Goal: Task Accomplishment & Management: Use online tool/utility

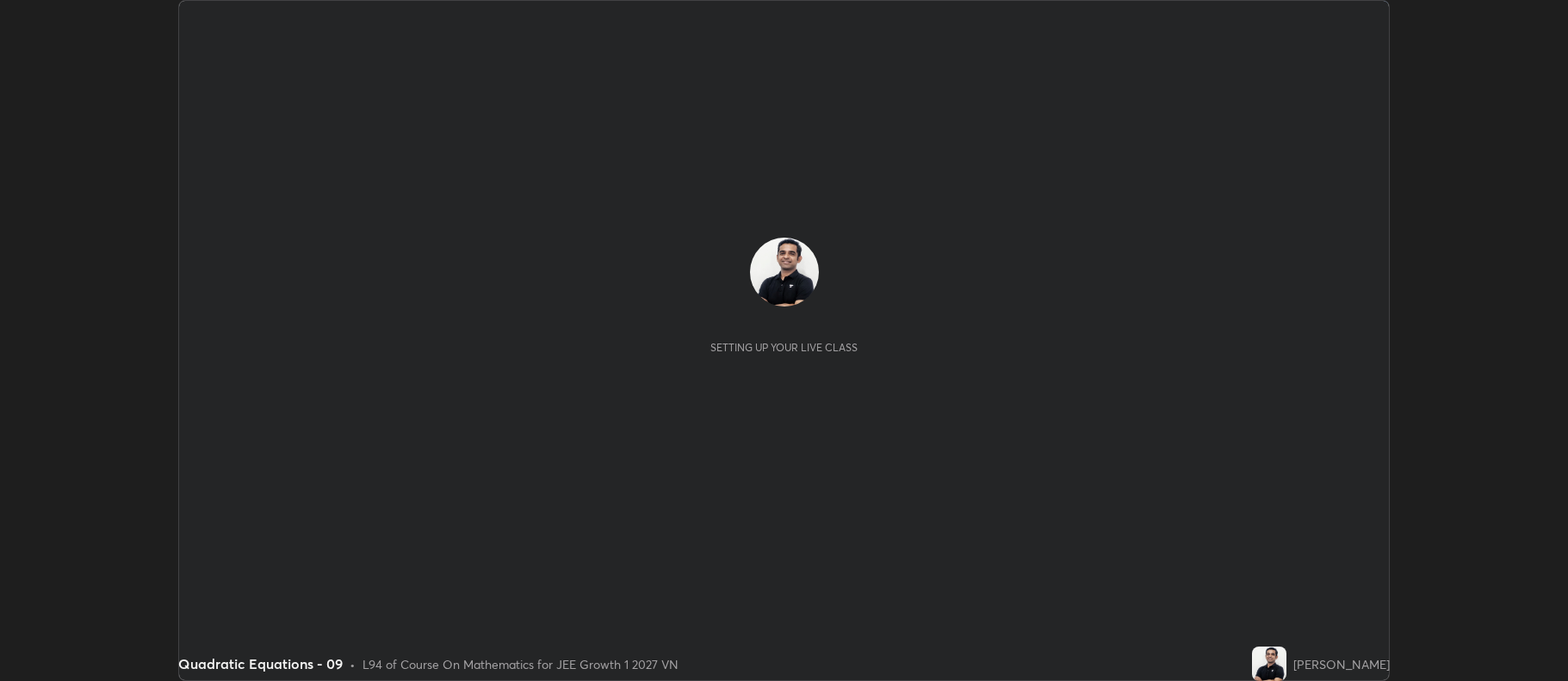
scroll to position [681, 1567]
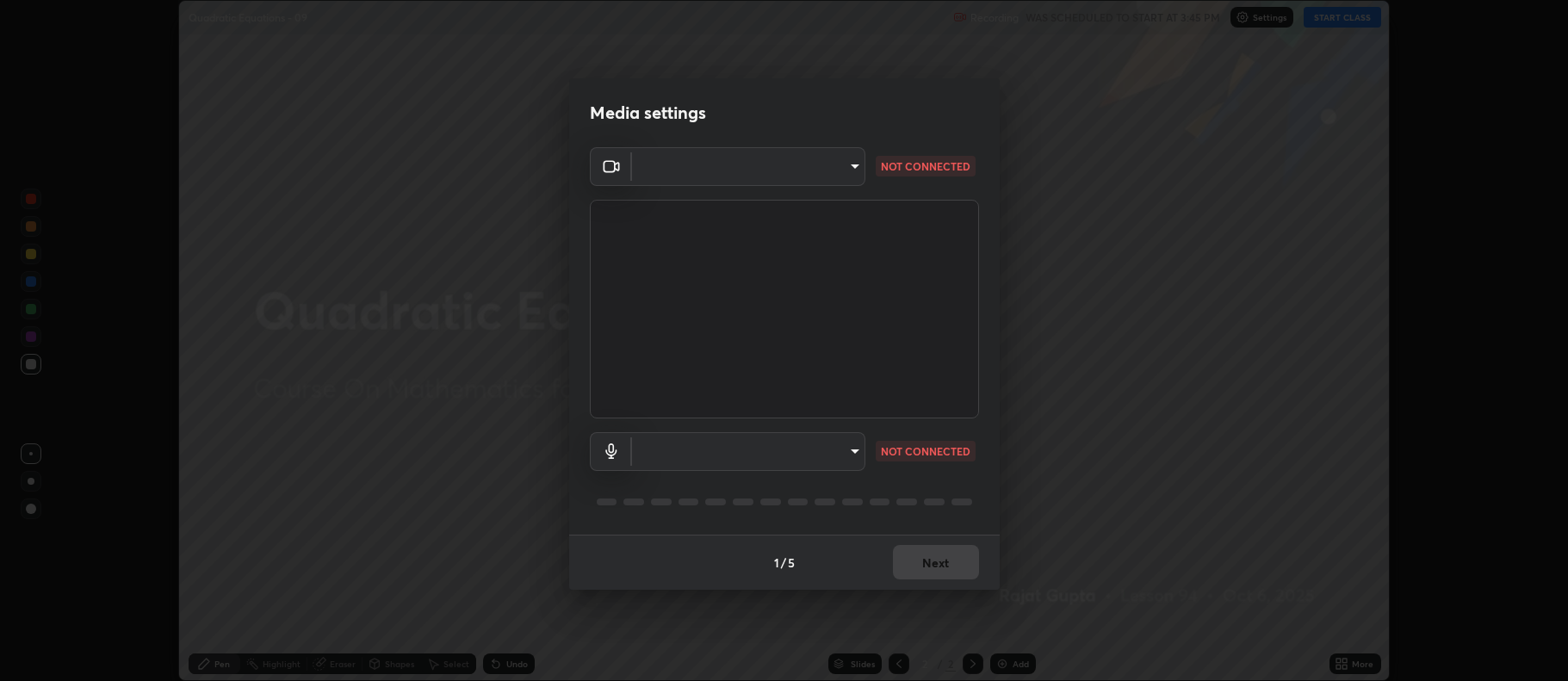
click at [833, 451] on body "Erase all Quadratic Equations - 09 Recording WAS SCHEDULED TO START AT 3:45 PM …" at bounding box center [784, 340] width 1568 height 681
click at [849, 458] on ul at bounding box center [748, 451] width 232 height 24
click at [944, 352] on div at bounding box center [784, 340] width 1568 height 681
click at [823, 162] on body "Erase all Quadratic Equations - 09 Recording WAS SCHEDULED TO START AT 3:45 PM …" at bounding box center [784, 340] width 1568 height 681
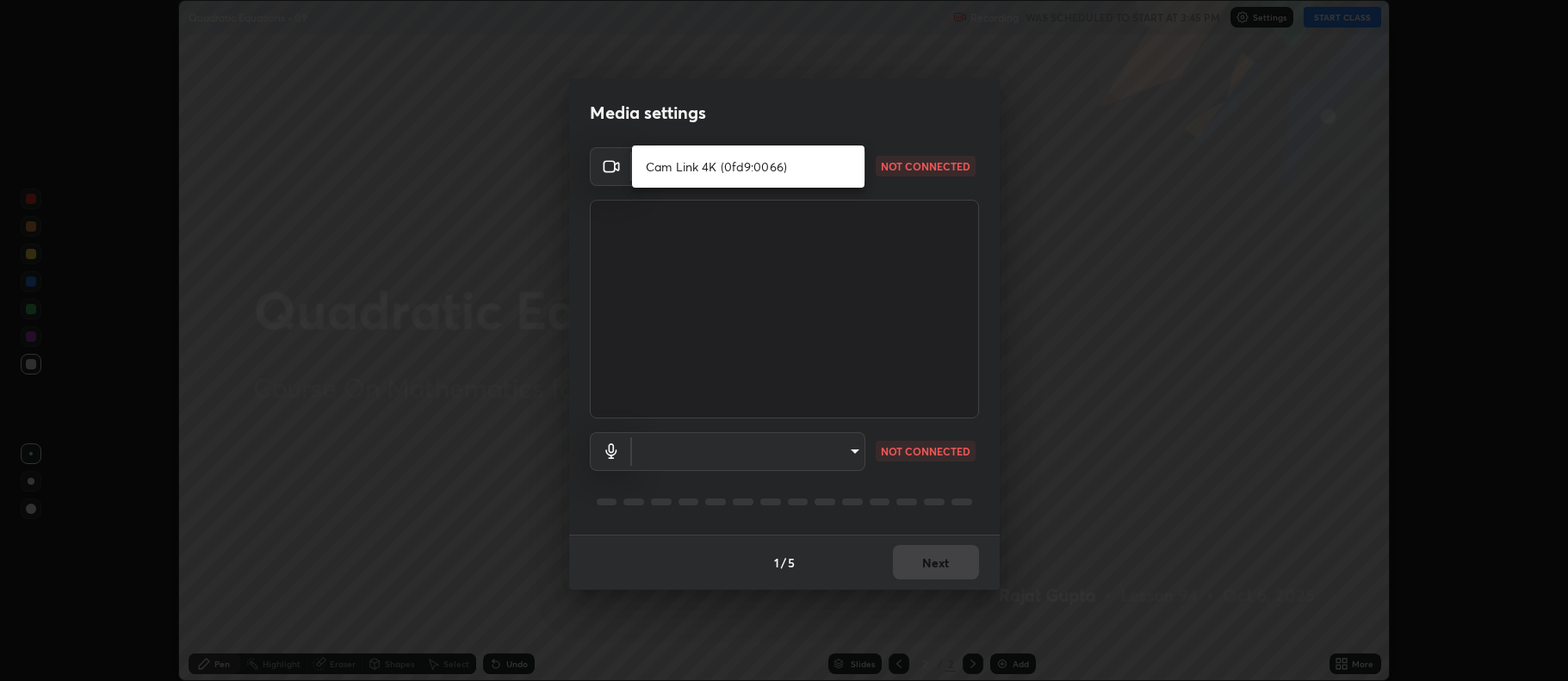
click at [711, 165] on li "Cam Link 4K (0fd9:0066)" at bounding box center [748, 166] width 232 height 28
type input "ff6c2ab0558fce6a6a82d7d5f90cca75b578d0ecce094995c07ad100423c80ec"
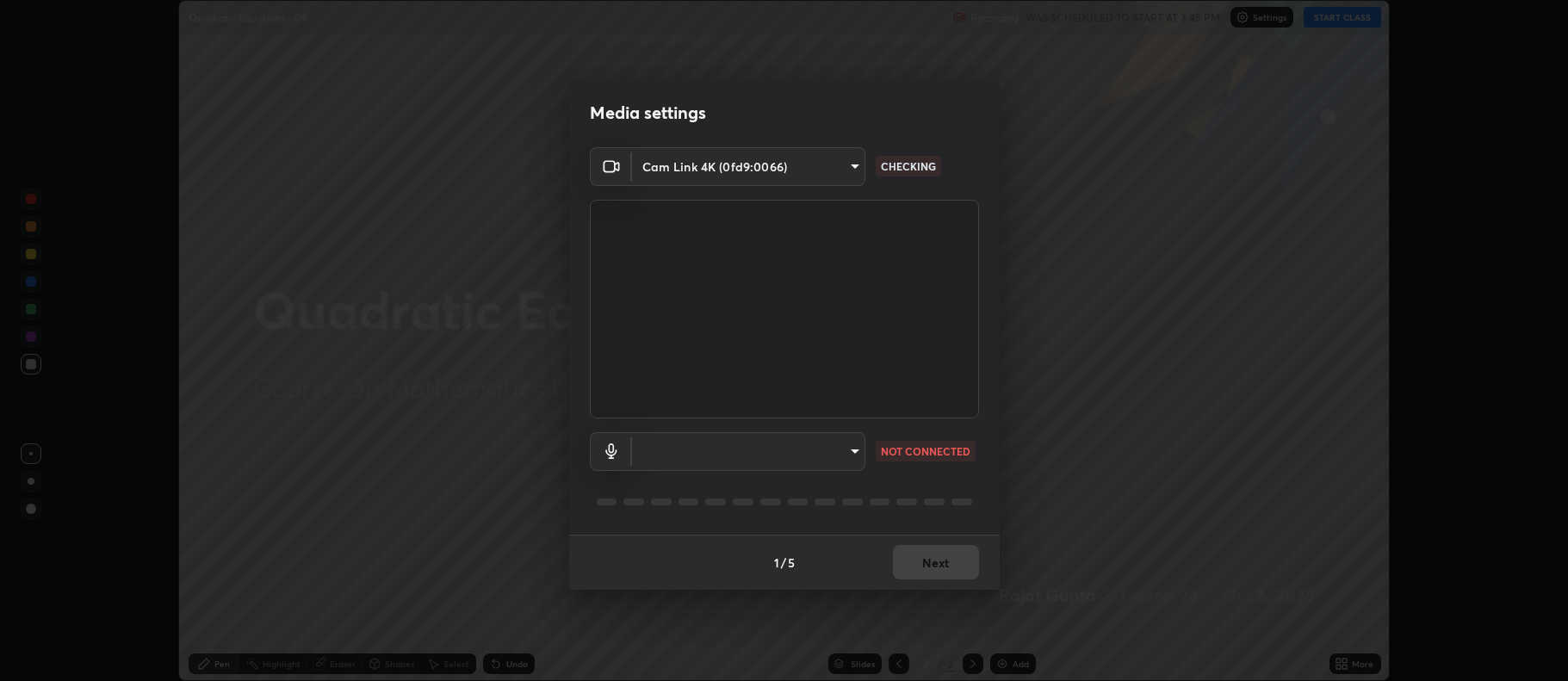
click at [851, 456] on body "Erase all Quadratic Equations - 09 Recording WAS SCHEDULED TO START AT 3:45 PM …" at bounding box center [784, 340] width 1568 height 681
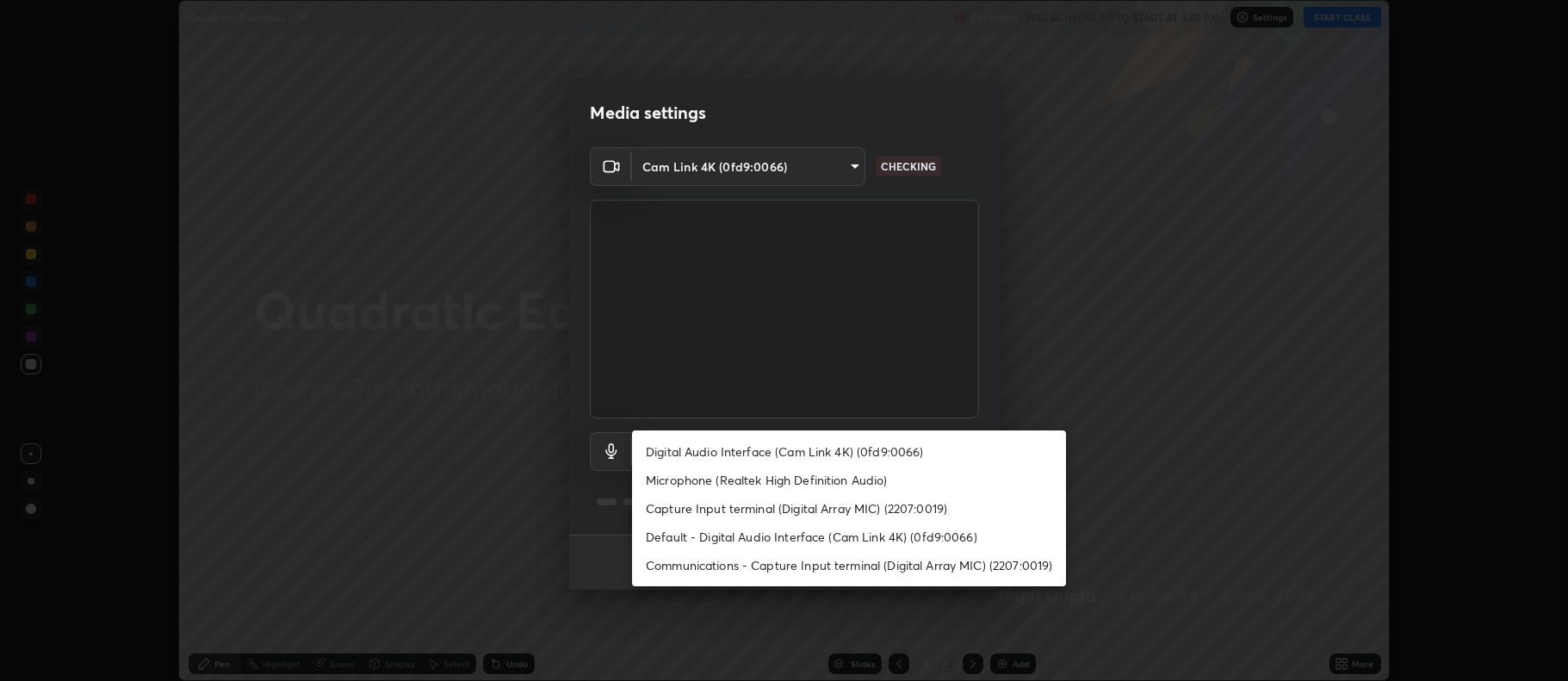
click at [746, 456] on li "Digital Audio Interface (Cam Link 4K) (0fd9:0066)" at bounding box center [849, 451] width 434 height 28
type input "badd80ea7fbad1d8a72a520f29b78ead89bb293df12f863f6ab2c23ec585b874"
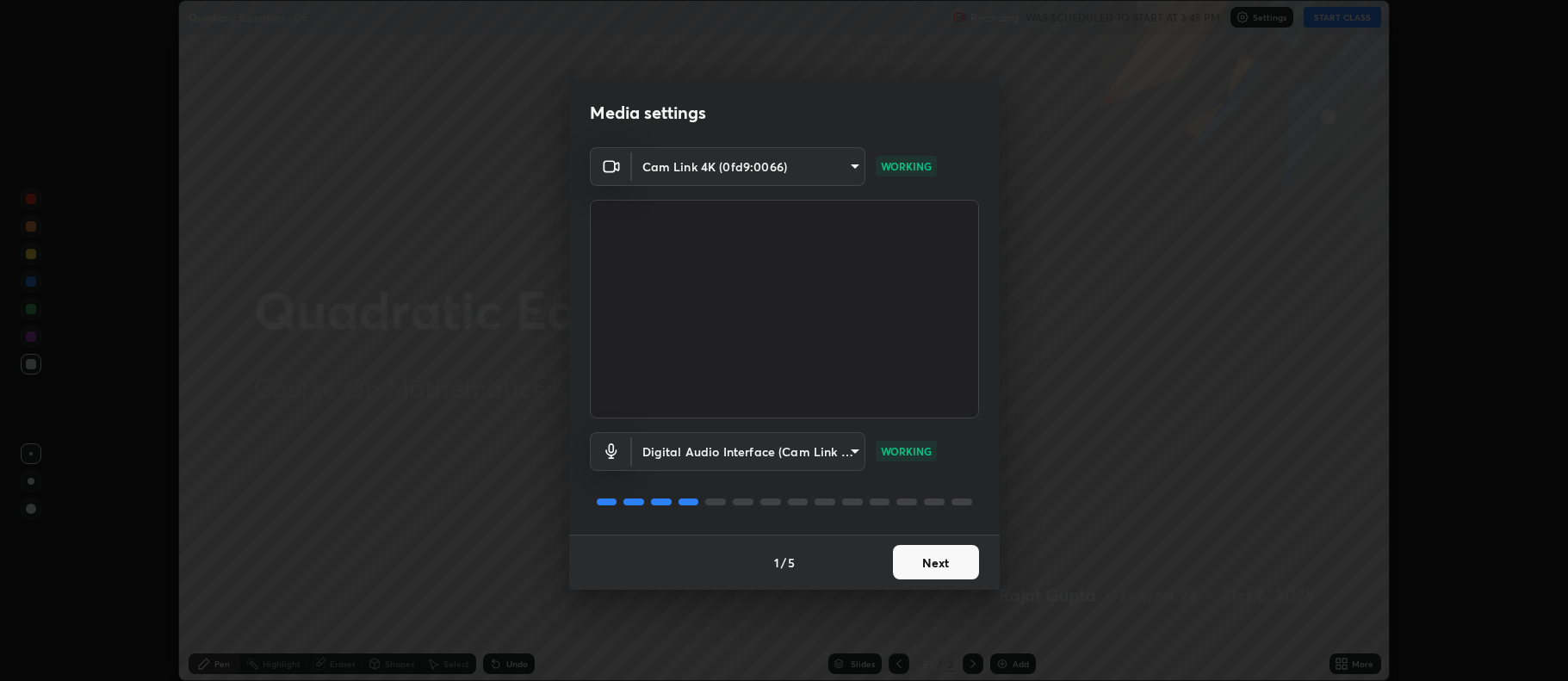
click at [938, 554] on button "Next" at bounding box center [936, 562] width 87 height 34
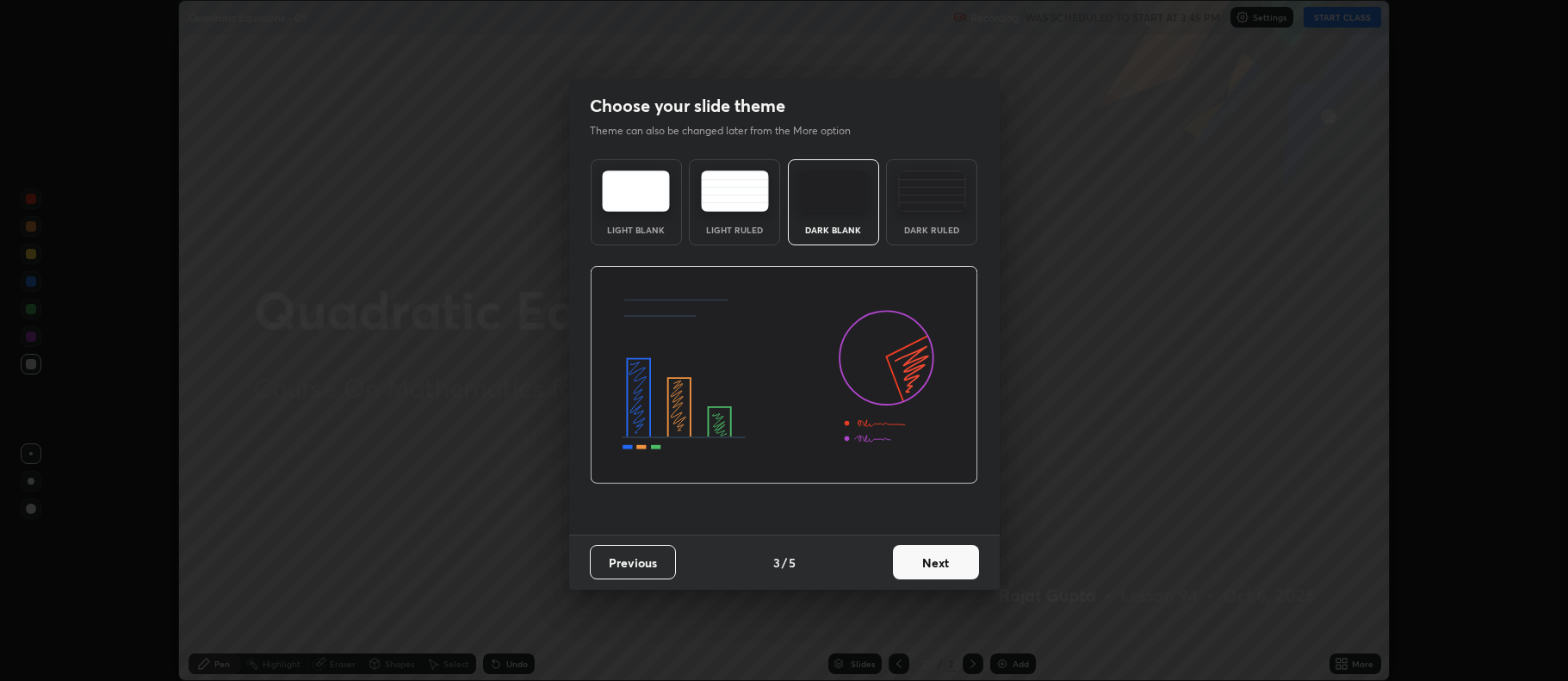
click at [937, 561] on button "Next" at bounding box center [936, 562] width 87 height 34
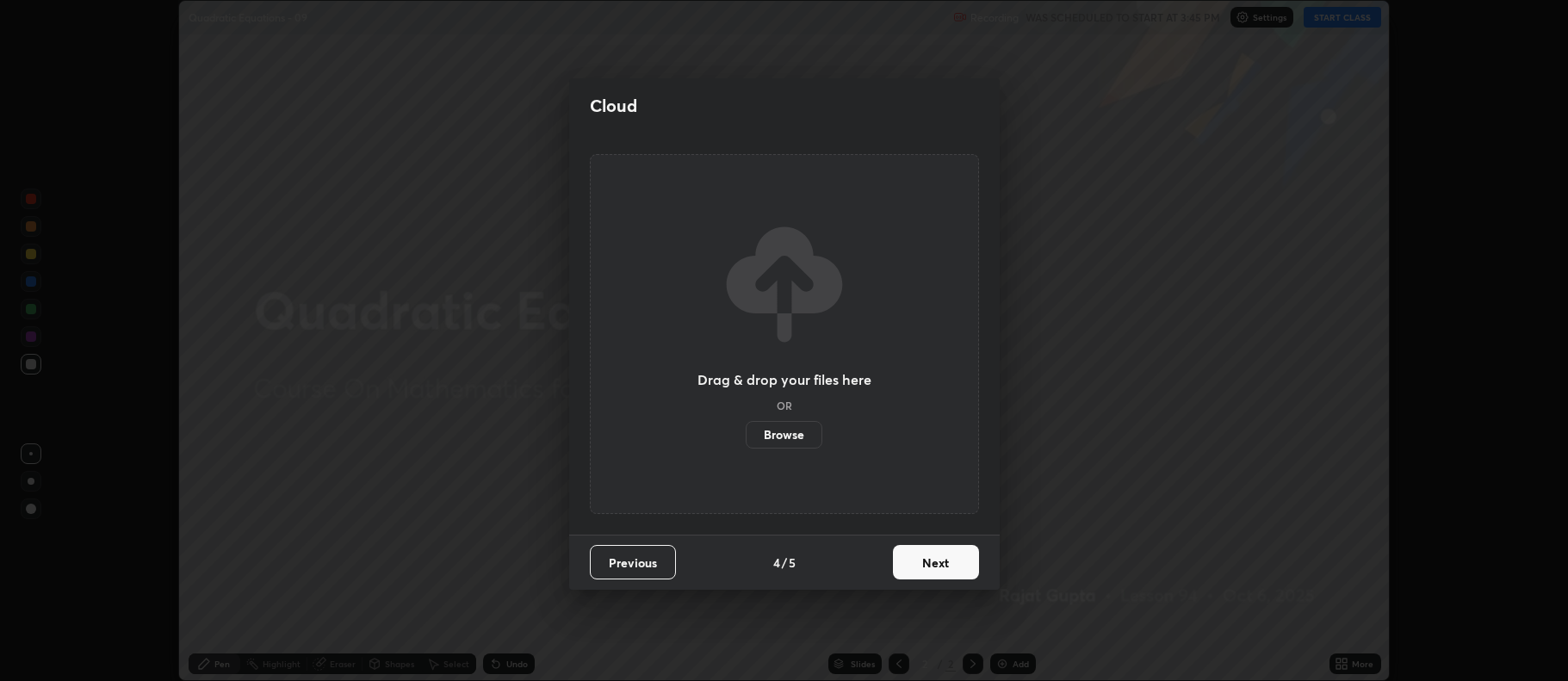
click at [943, 563] on button "Next" at bounding box center [936, 562] width 87 height 34
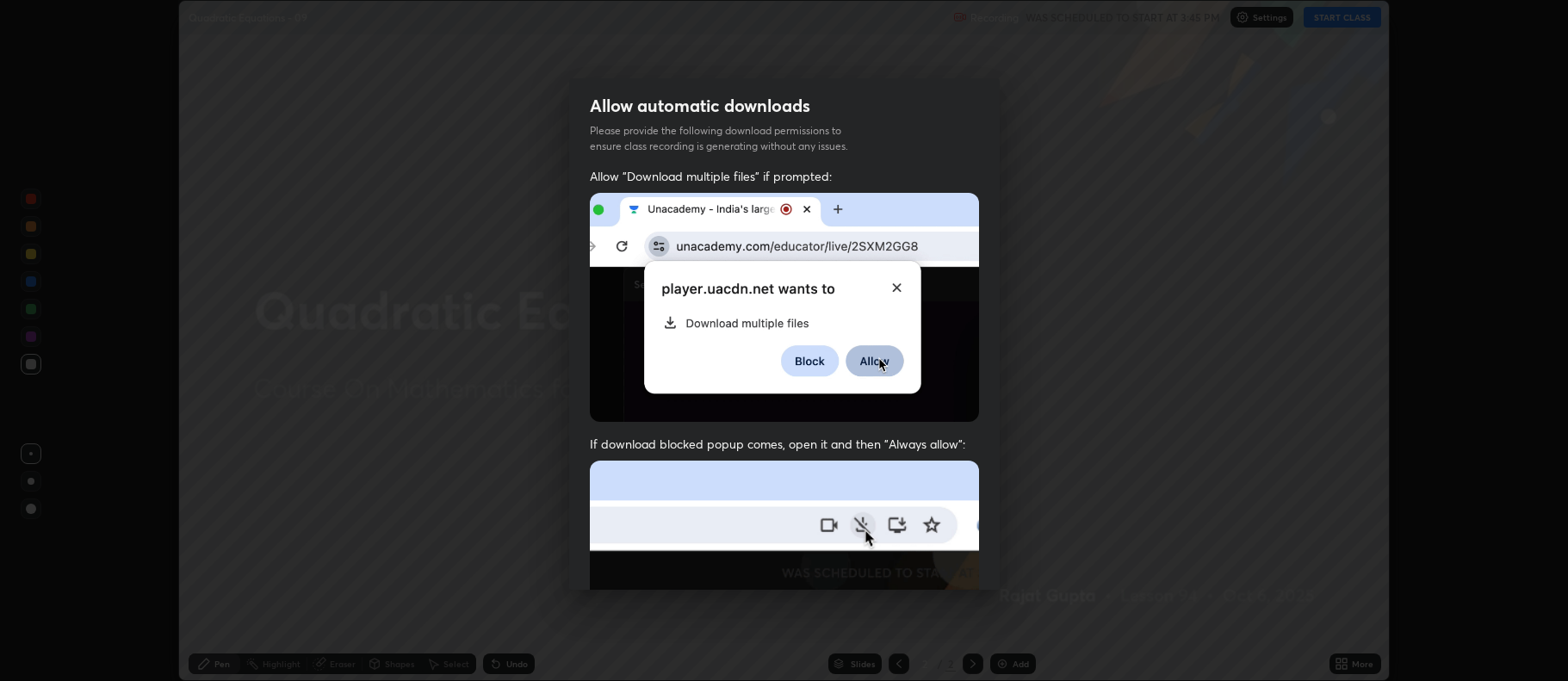
click at [819, 486] on img at bounding box center [784, 648] width 389 height 376
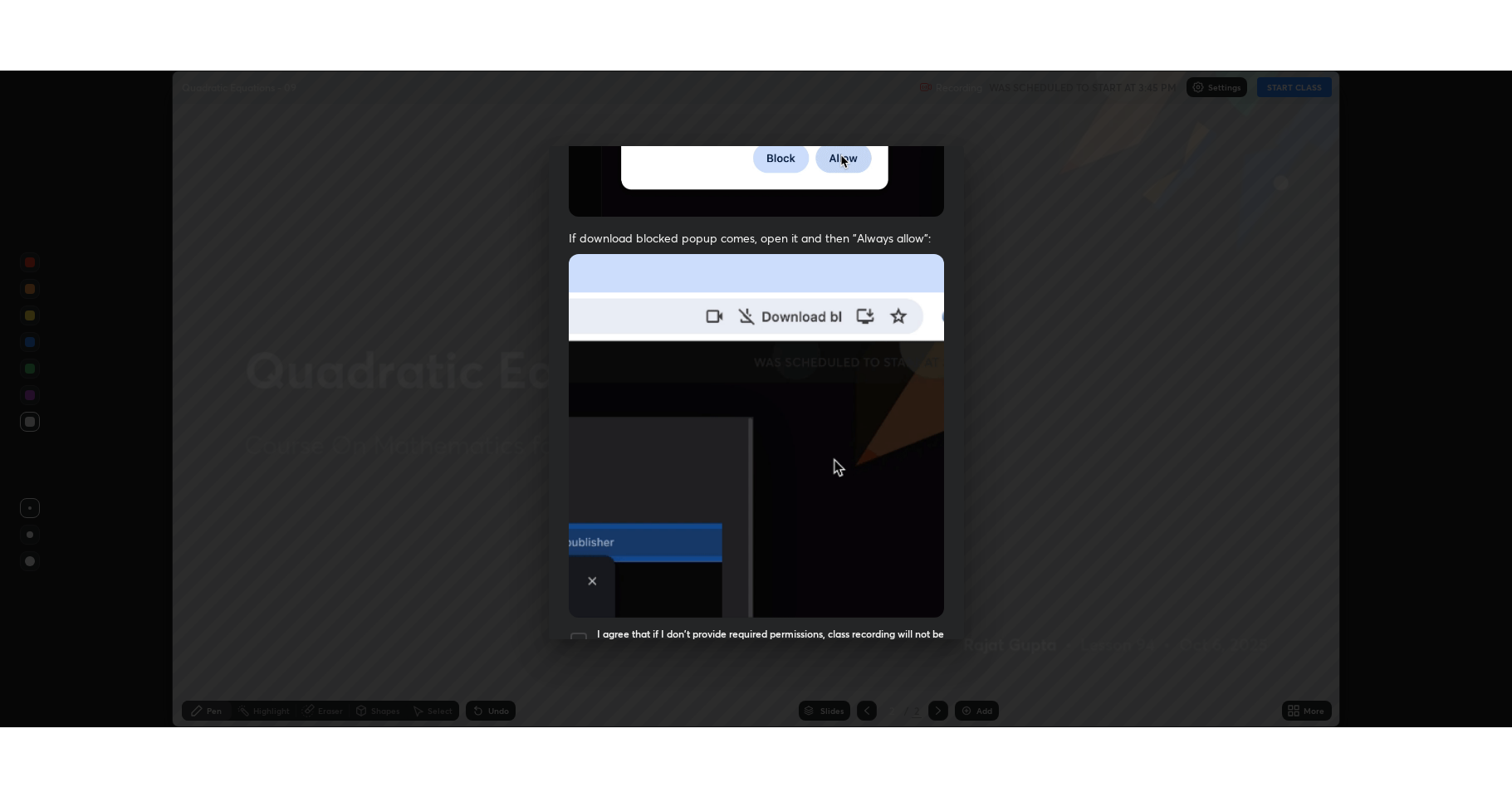
scroll to position [338, 0]
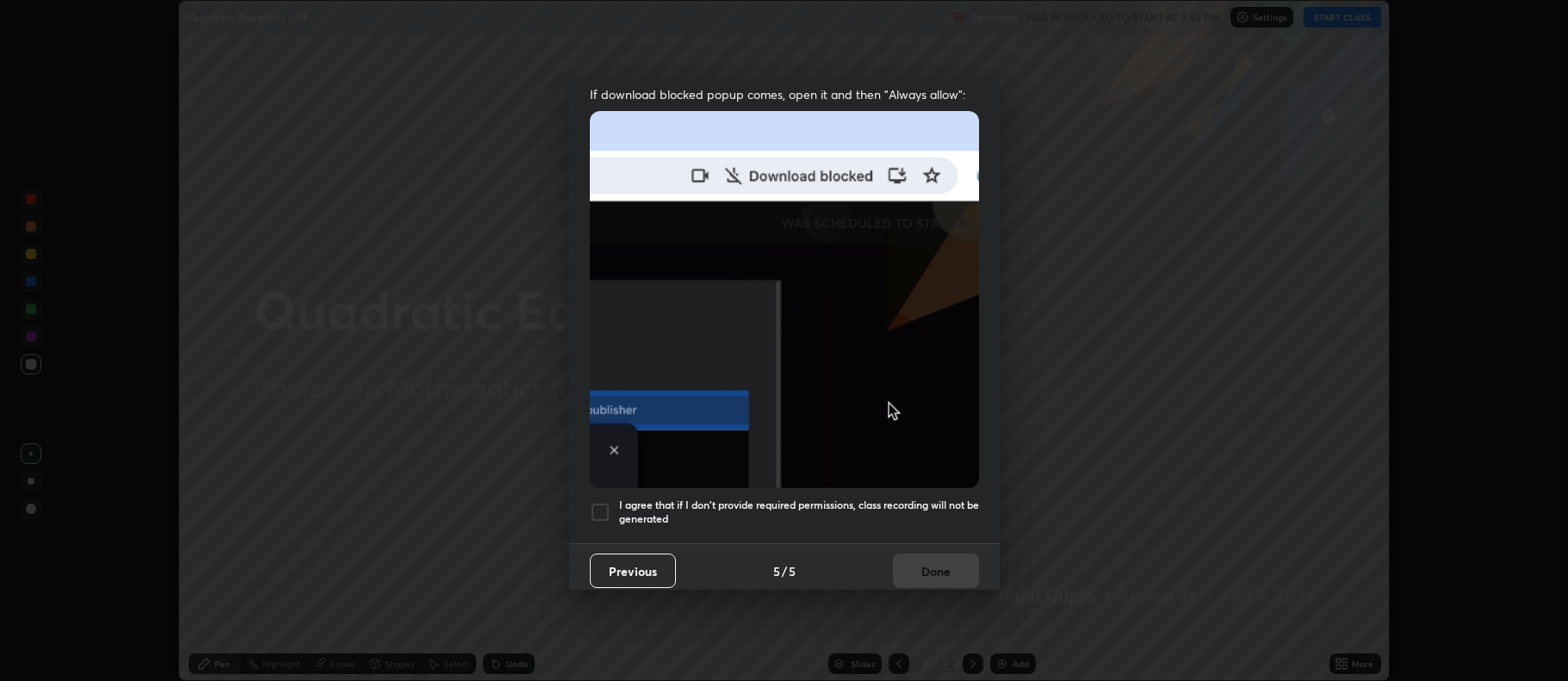
click at [787, 503] on h5 "I agree that if I don't provide required permissions, class recording will not …" at bounding box center [799, 511] width 360 height 26
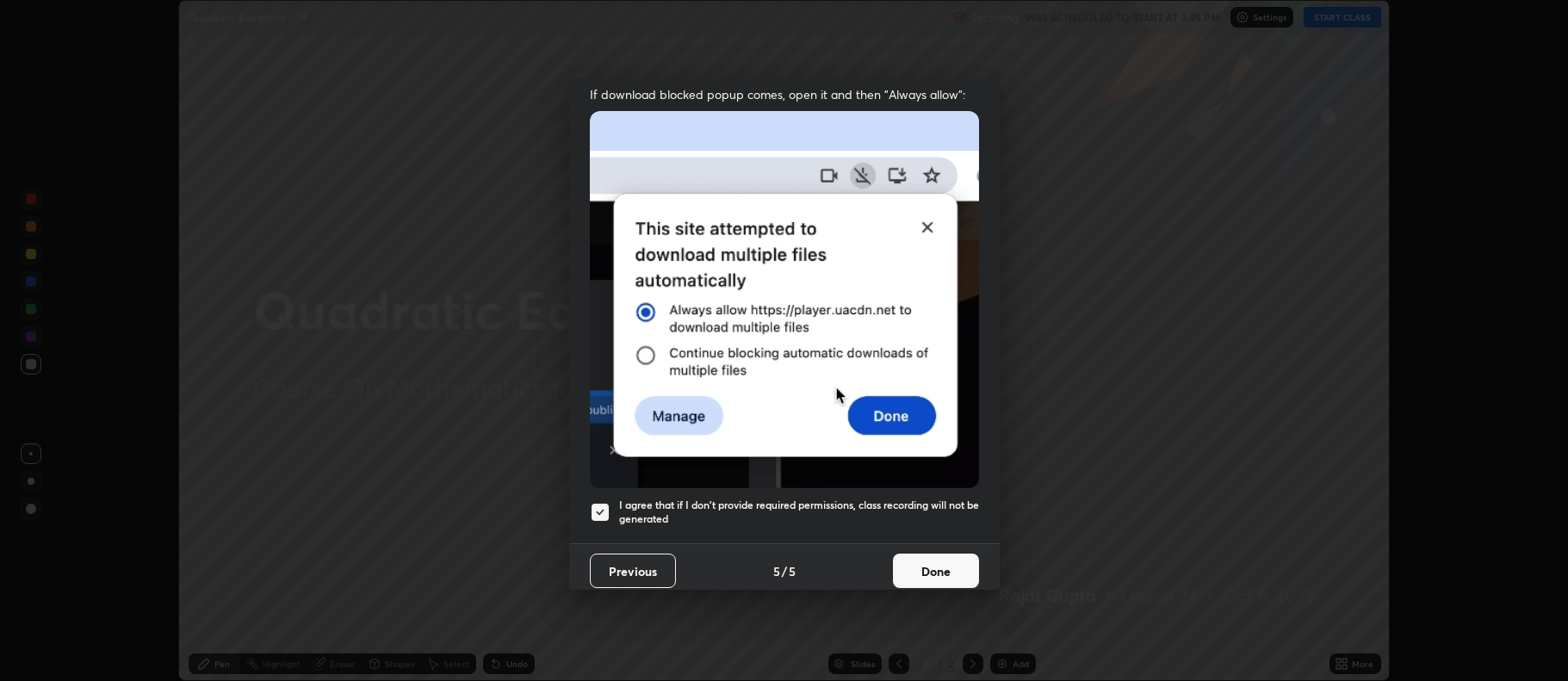
click at [934, 556] on button "Done" at bounding box center [936, 570] width 87 height 34
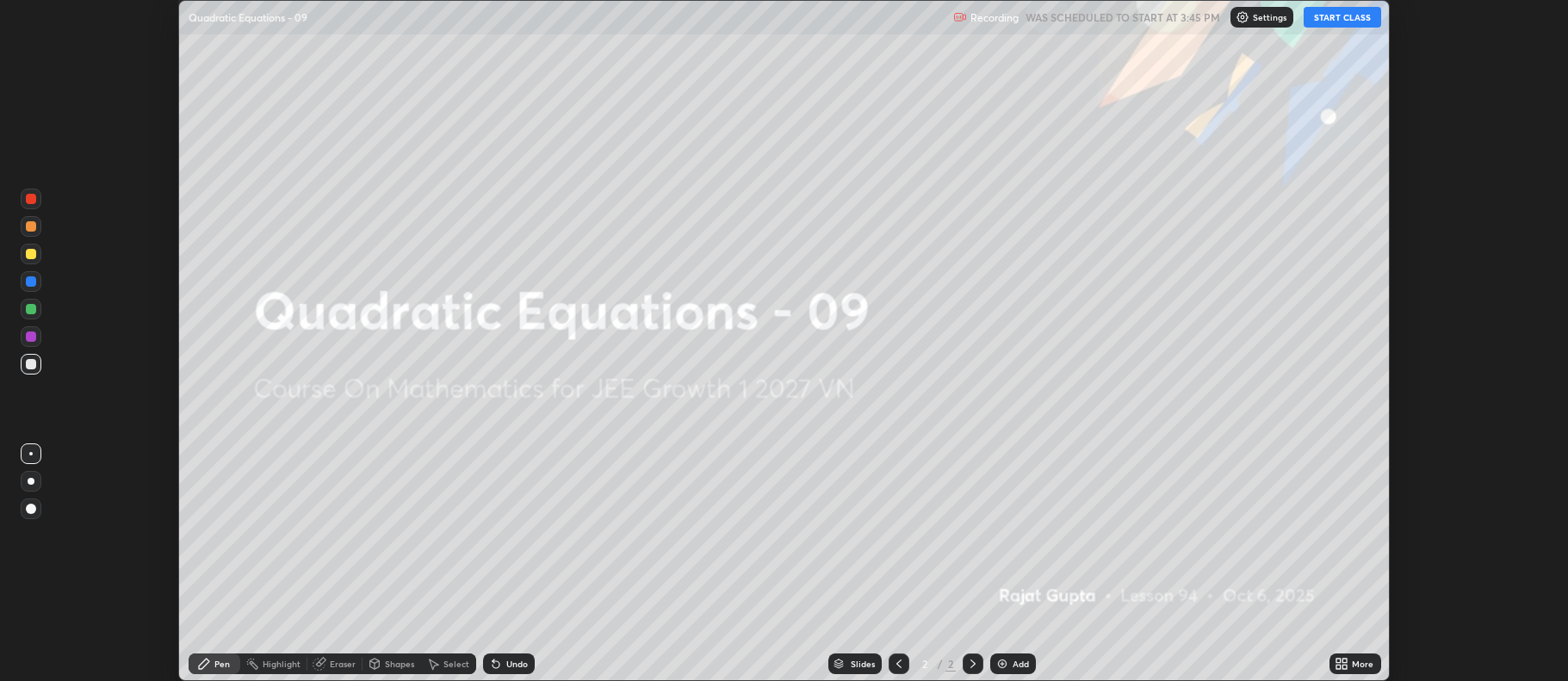
click at [1322, 25] on button "START CLASS" at bounding box center [1342, 17] width 78 height 20
click at [1345, 660] on icon at bounding box center [1345, 661] width 4 height 4
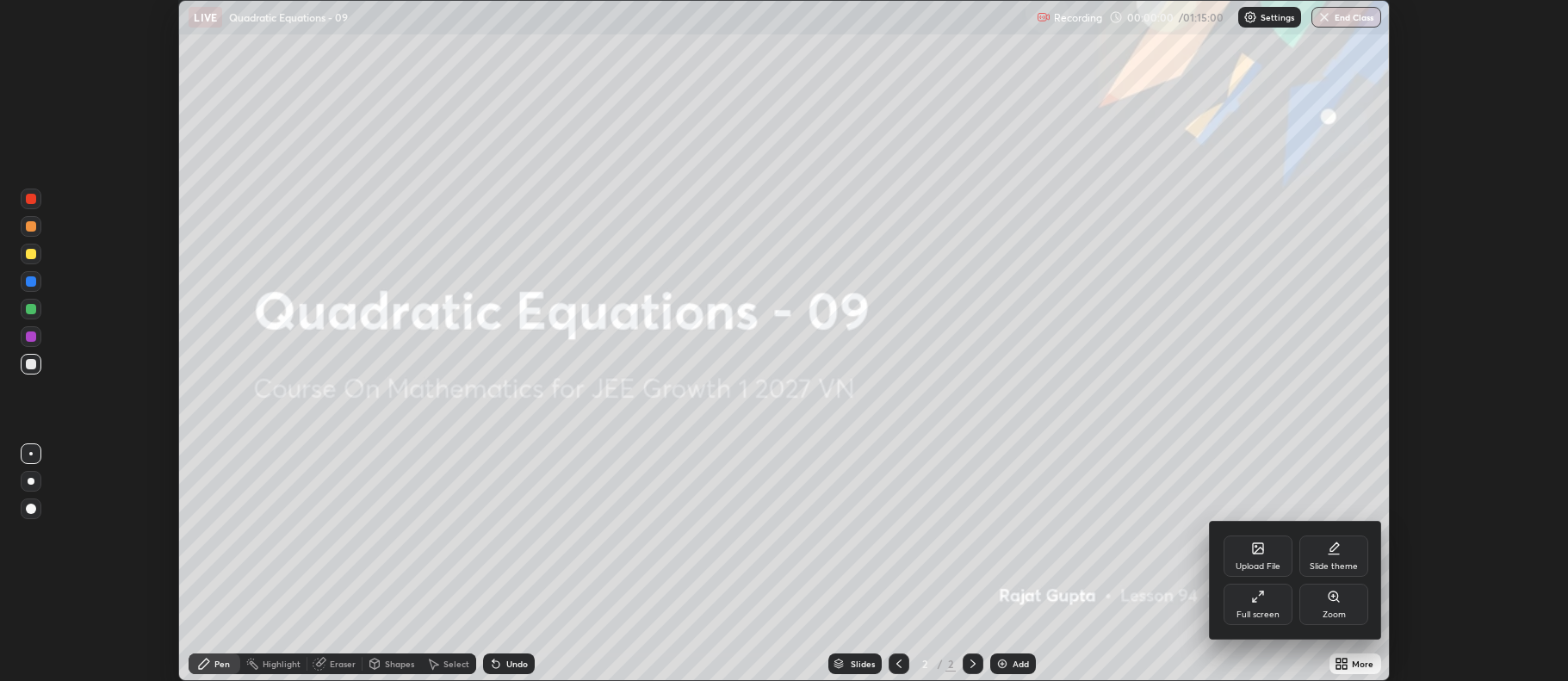
click at [1264, 617] on div "Full screen" at bounding box center [1258, 614] width 43 height 9
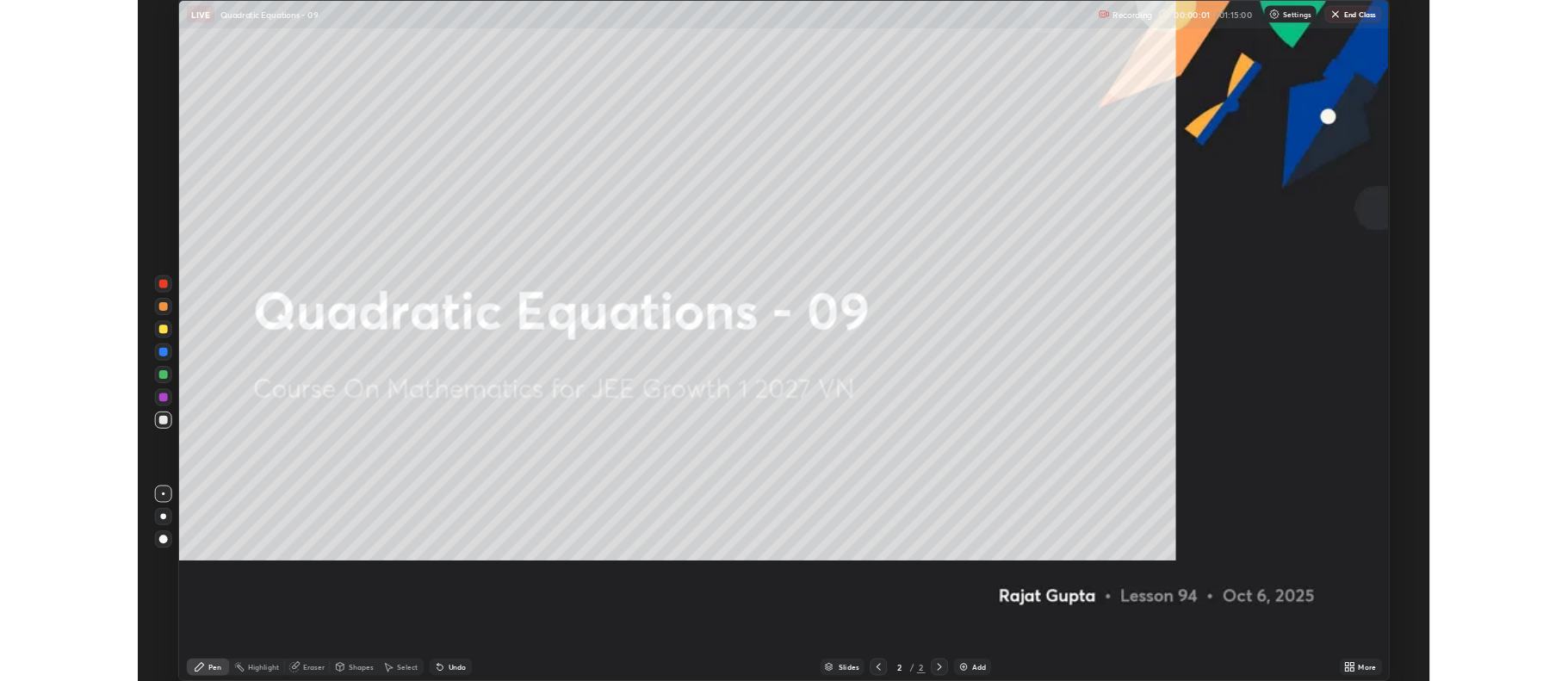
scroll to position [826, 1568]
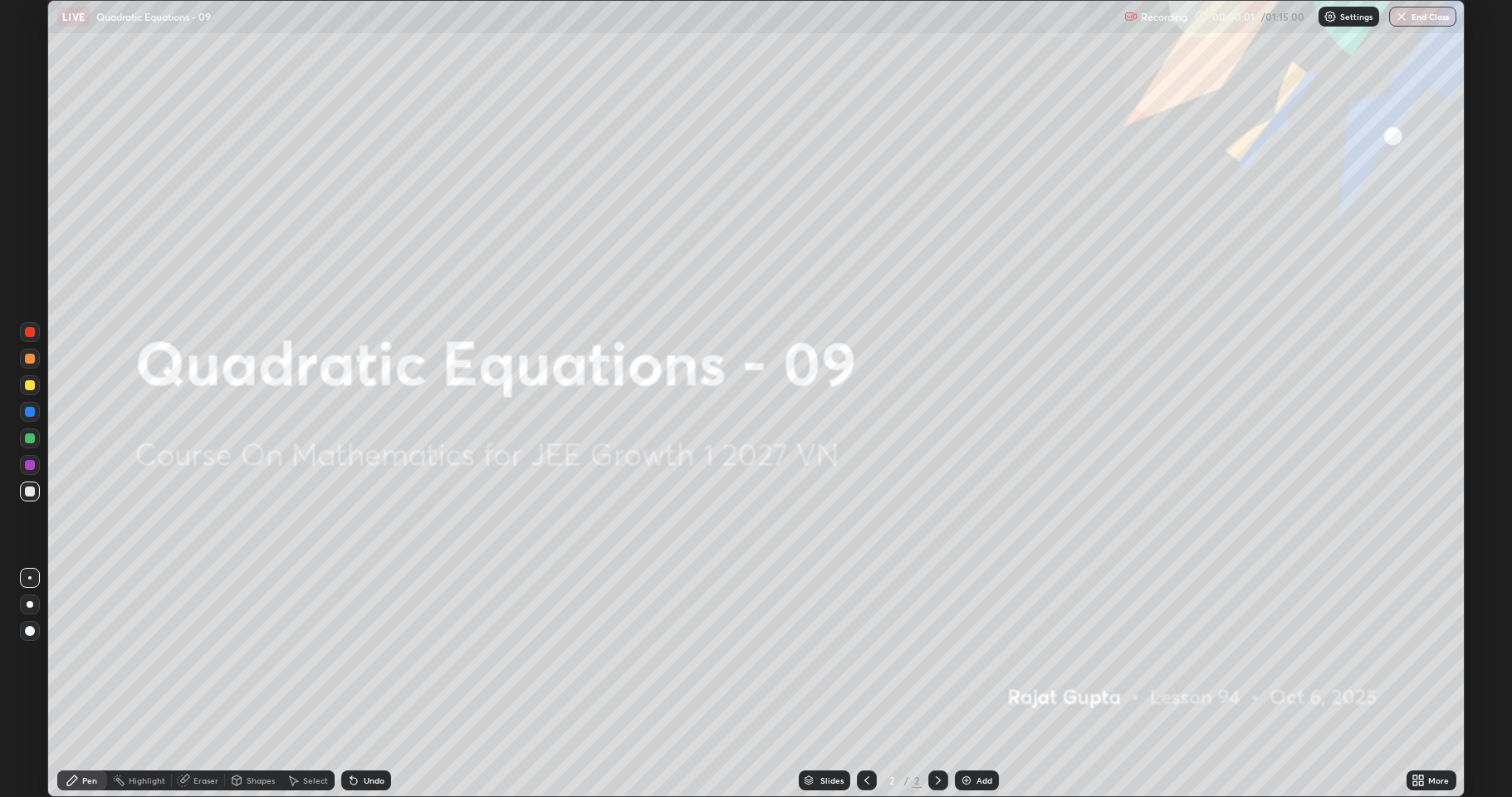
click at [986, 656] on div "Add" at bounding box center [984, 780] width 16 height 8
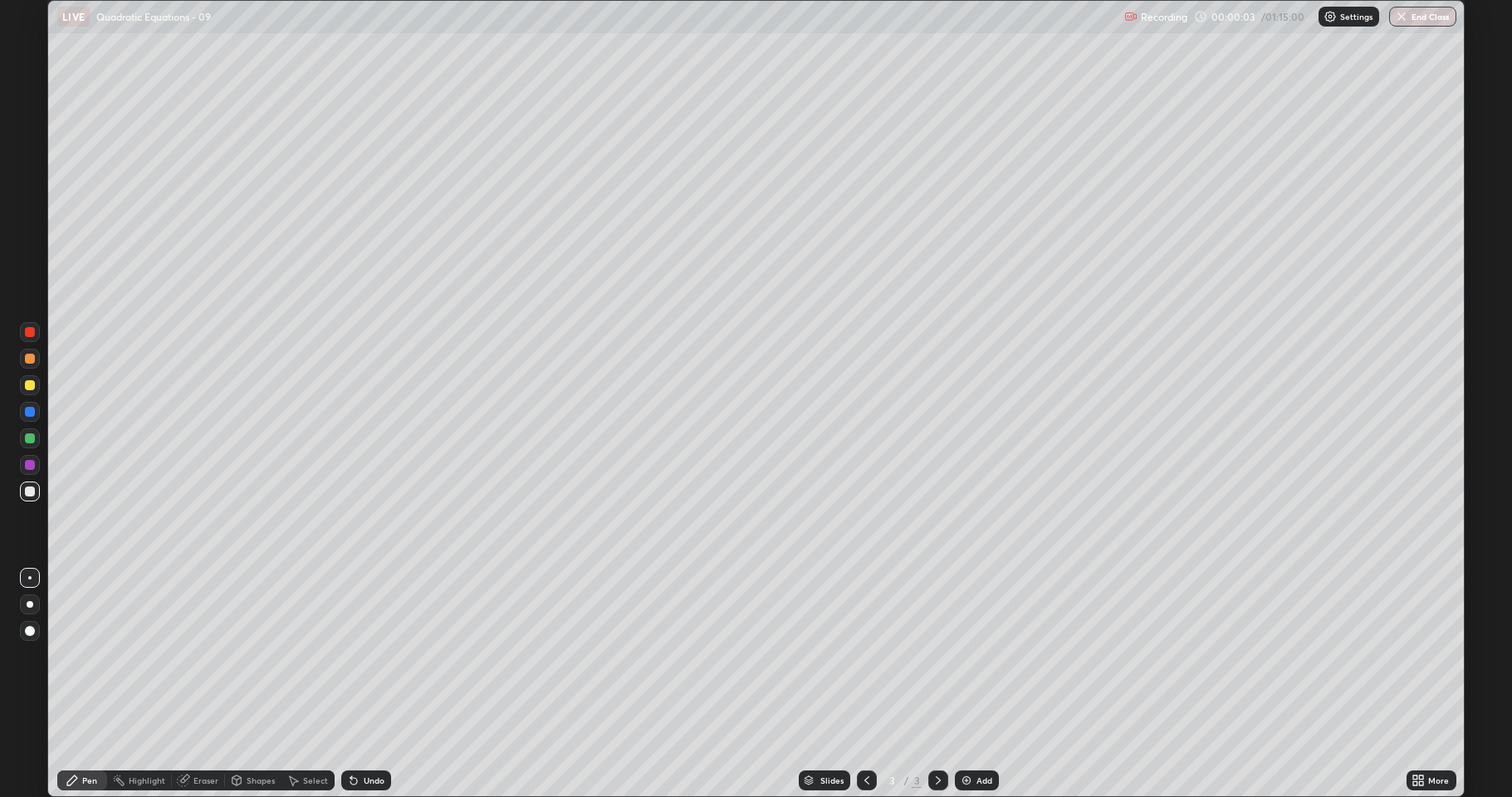
click at [1415, 656] on icon at bounding box center [1415, 777] width 4 height 4
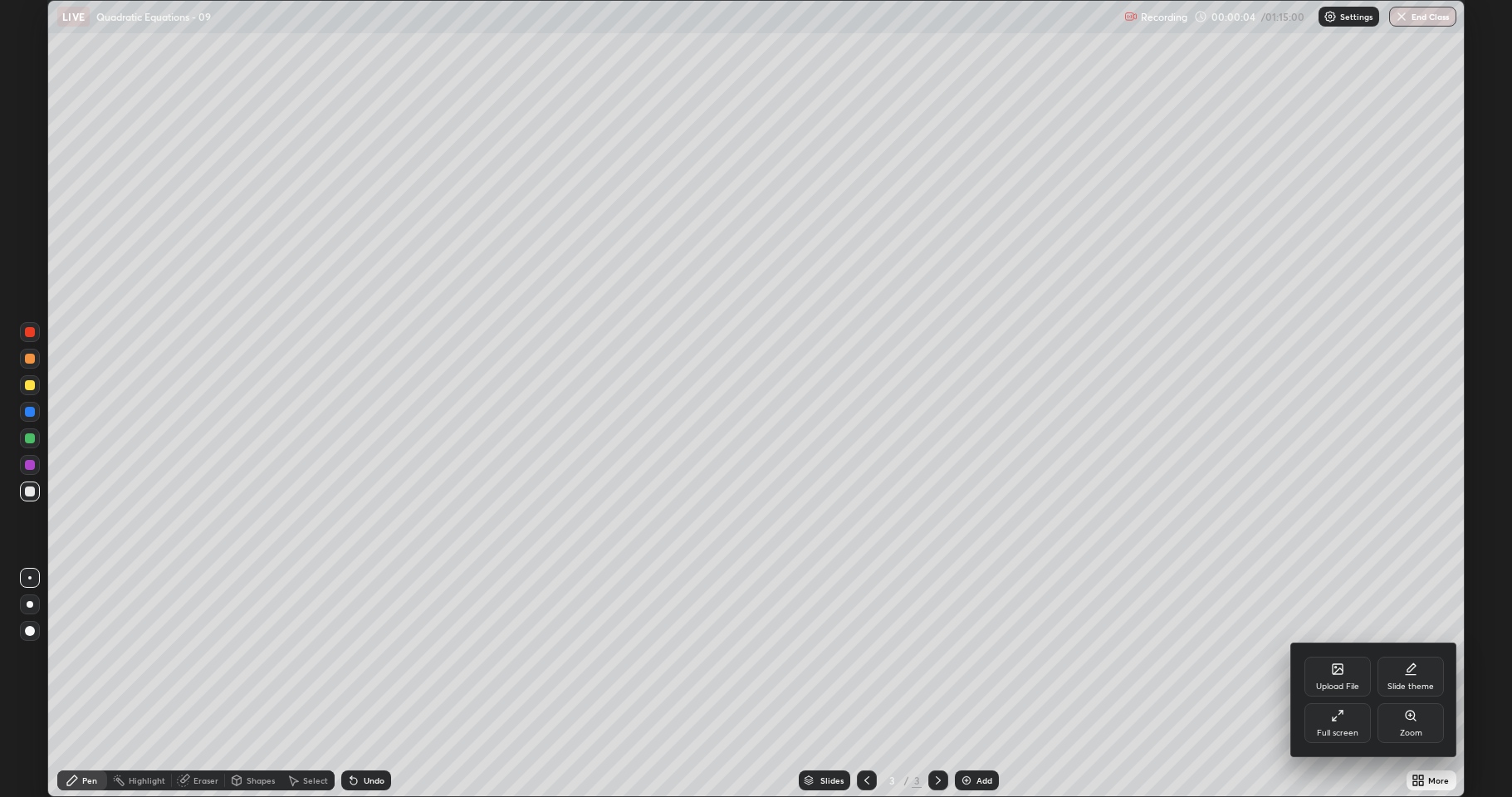
click at [1333, 656] on div "Upload File" at bounding box center [1338, 686] width 43 height 8
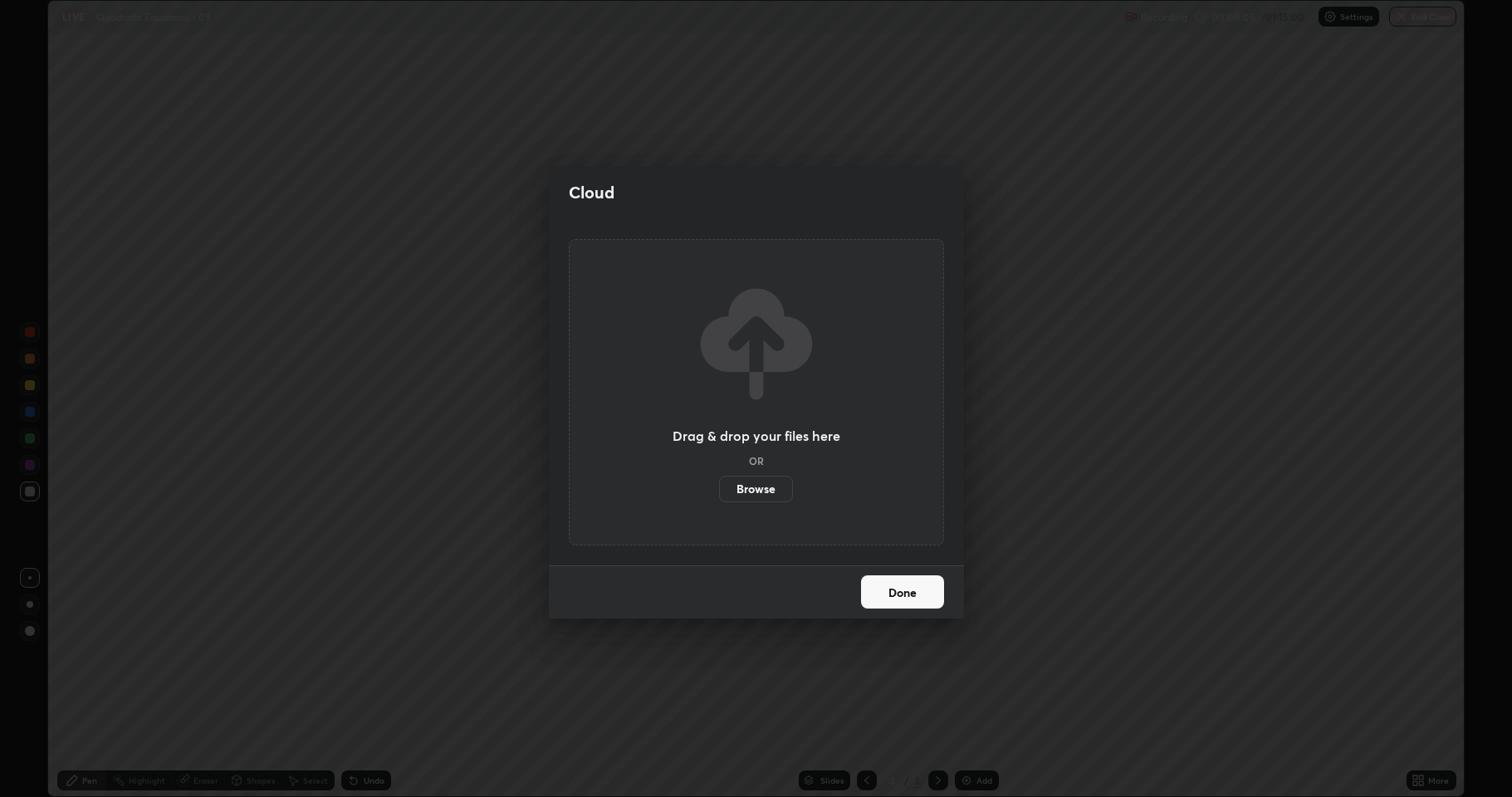
click at [768, 484] on label "Browse" at bounding box center [756, 489] width 74 height 26
click at [719, 484] on input "Browse" at bounding box center [719, 489] width 0 height 26
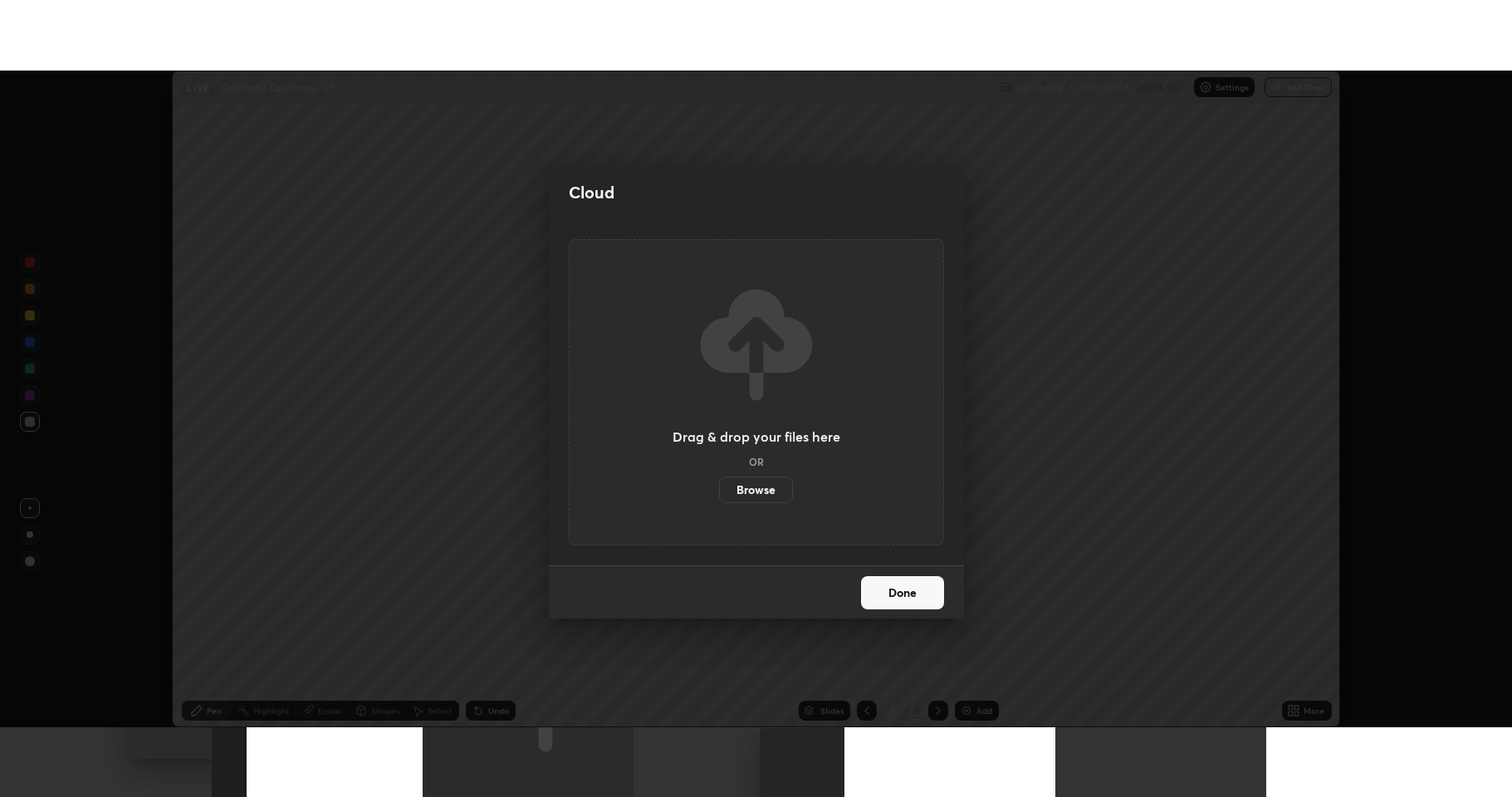
scroll to position [82402, 81524]
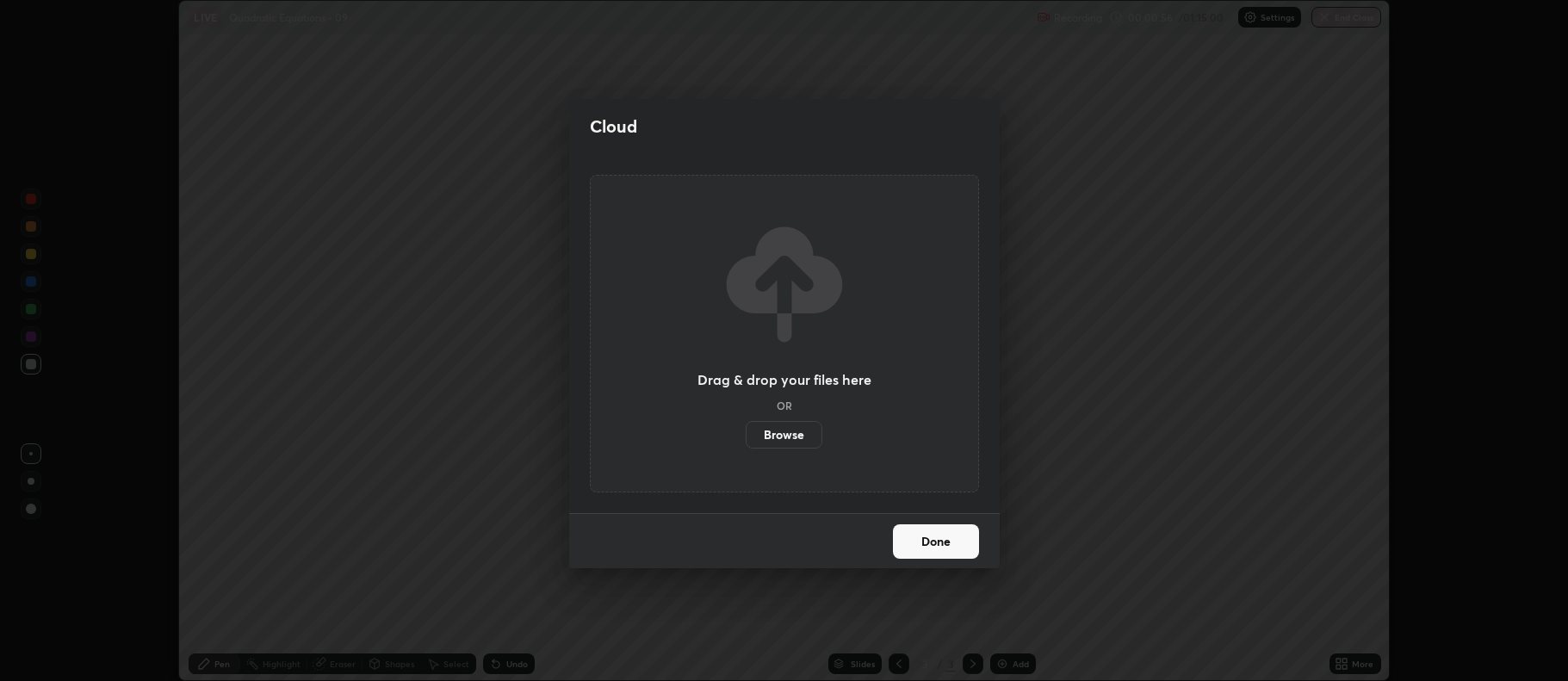
click at [789, 436] on label "Browse" at bounding box center [784, 434] width 77 height 27
click at [746, 436] on input "Browse" at bounding box center [746, 434] width 0 height 27
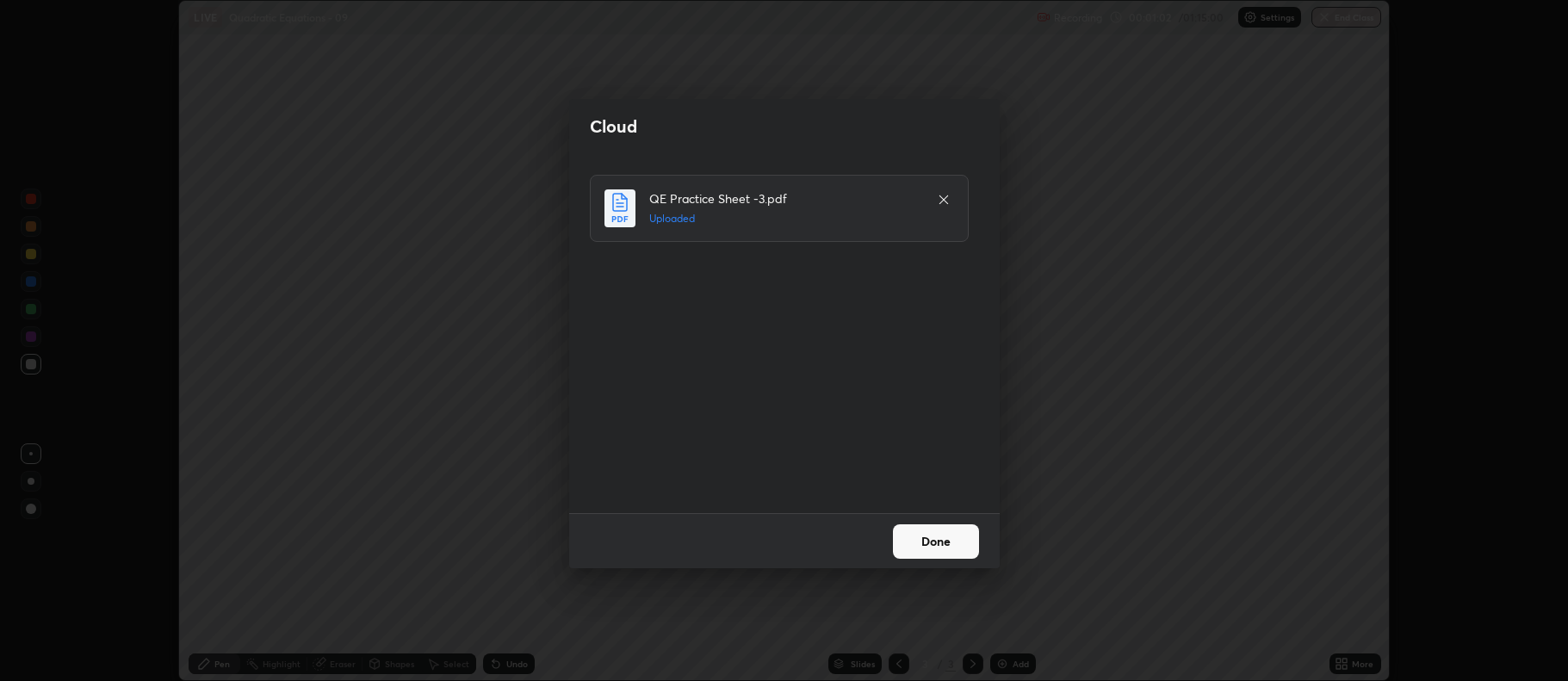
click at [931, 543] on button "Done" at bounding box center [936, 540] width 87 height 34
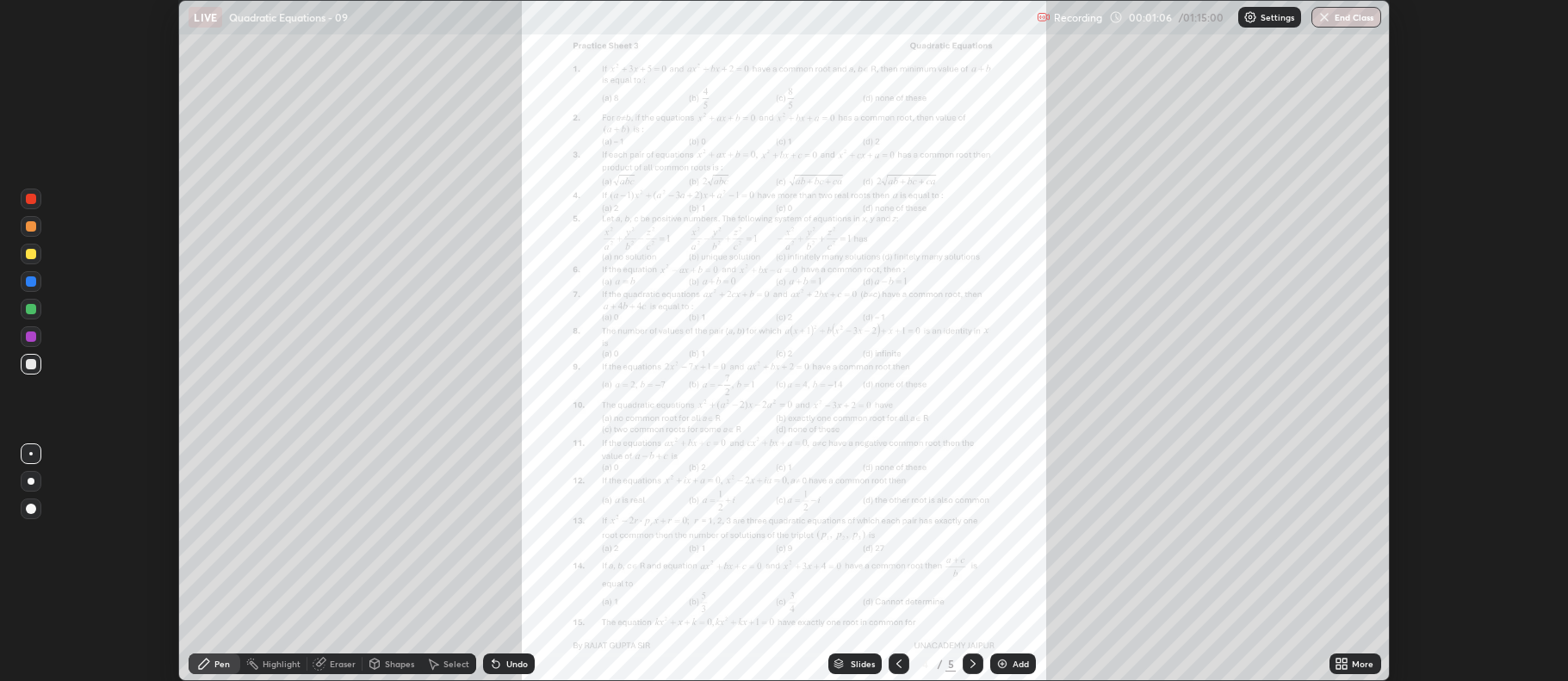
click at [1345, 660] on icon at bounding box center [1345, 661] width 4 height 4
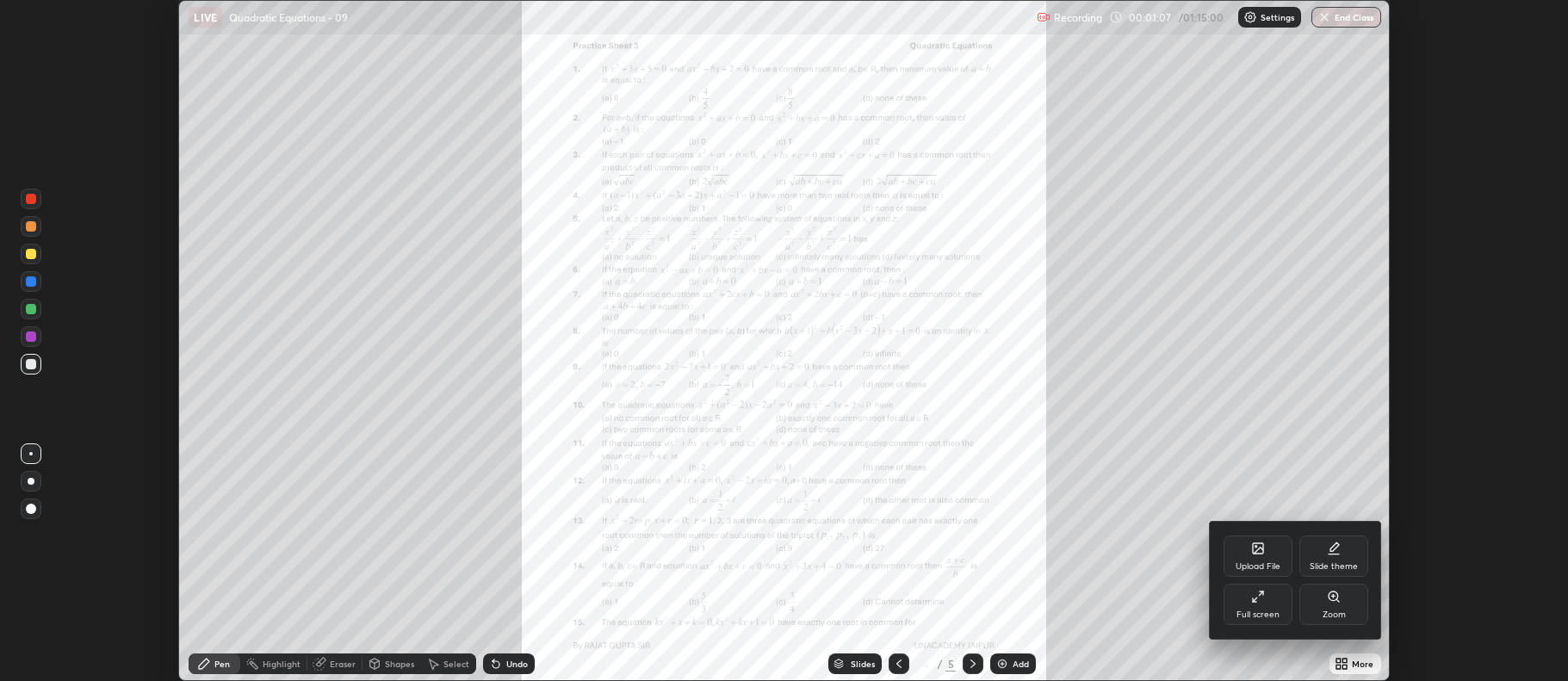
click at [1274, 605] on div "Full screen" at bounding box center [1258, 604] width 69 height 42
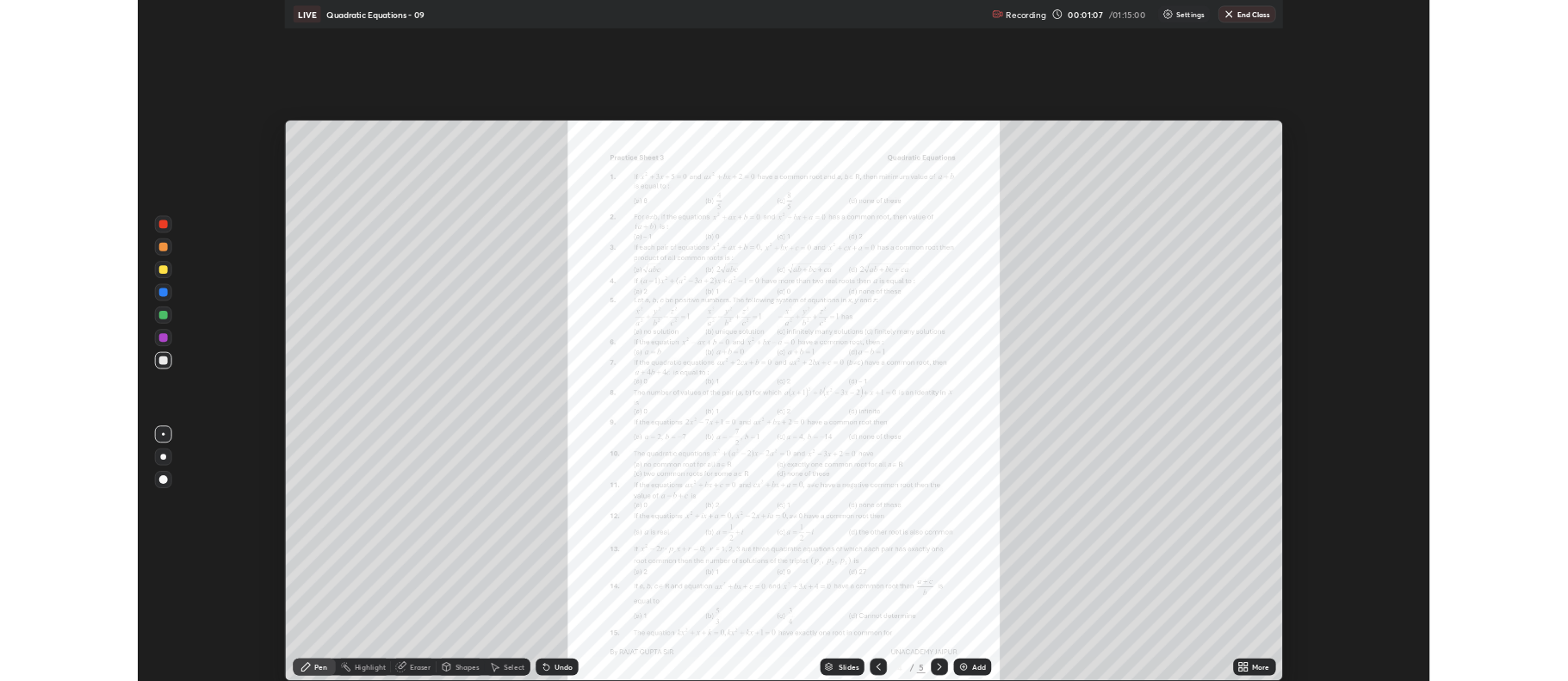
scroll to position [826, 1568]
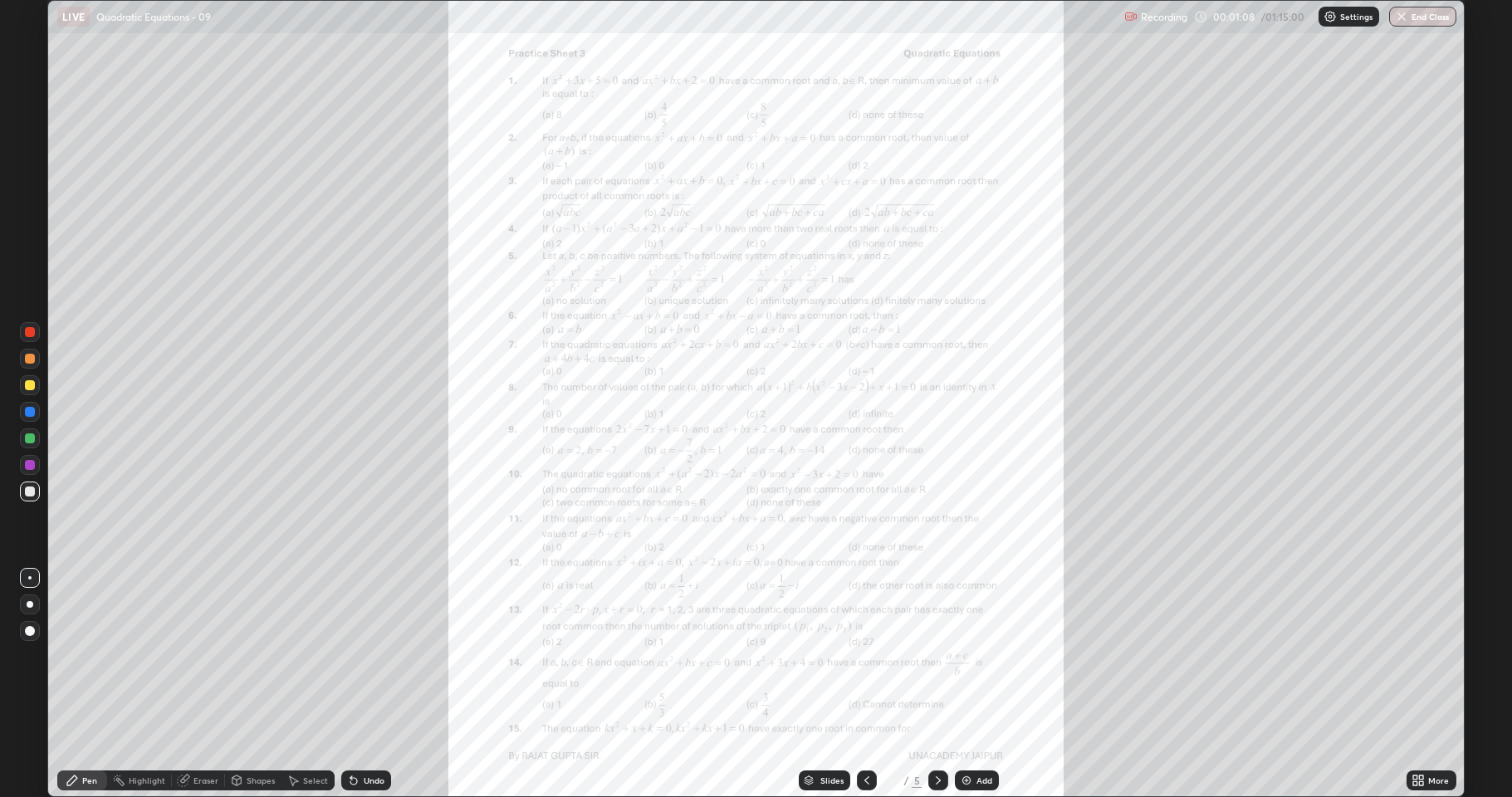
click at [1422, 656] on icon at bounding box center [1422, 777] width 4 height 4
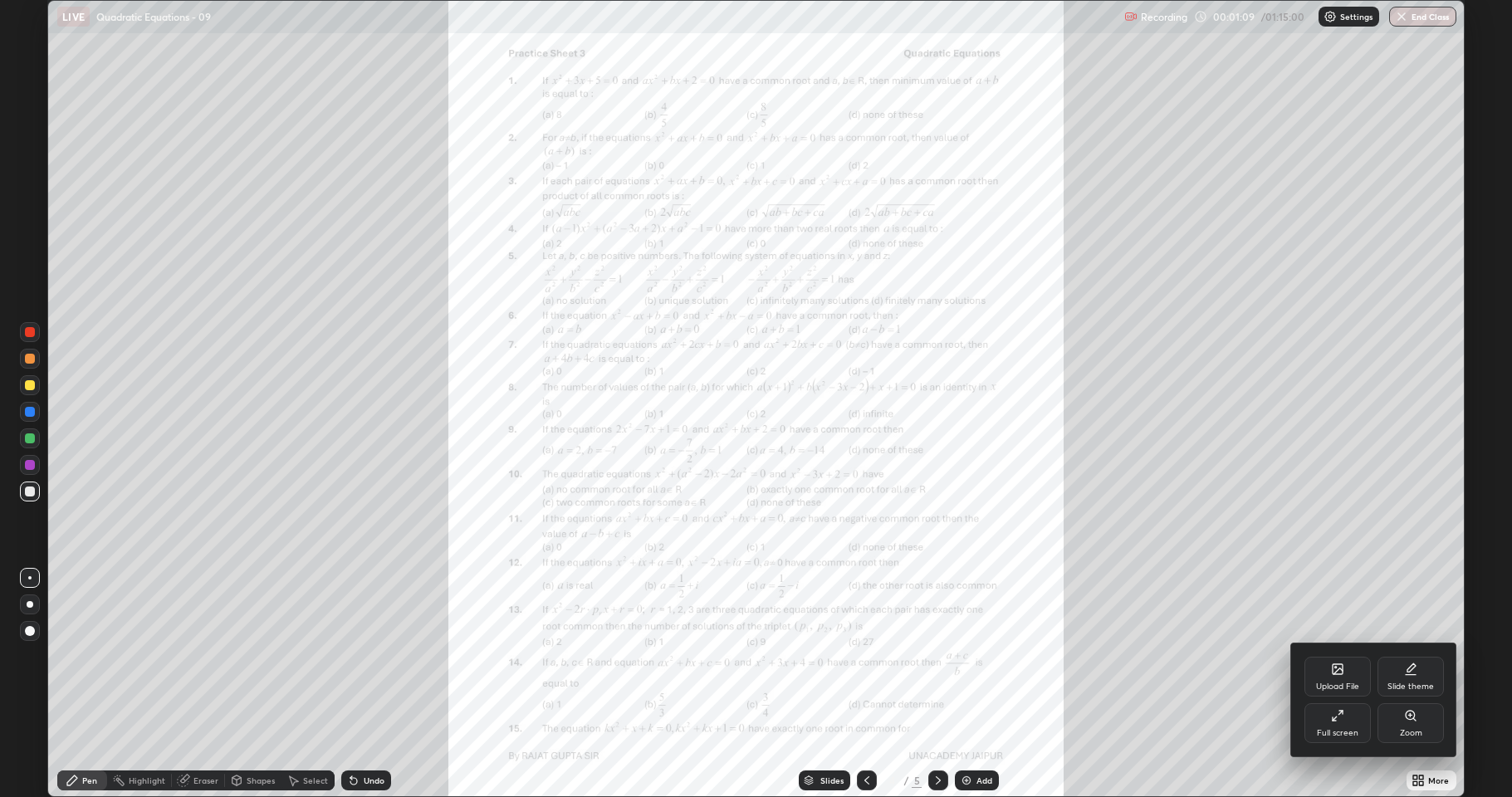
click at [1413, 656] on div "Zoom" at bounding box center [1412, 733] width 22 height 8
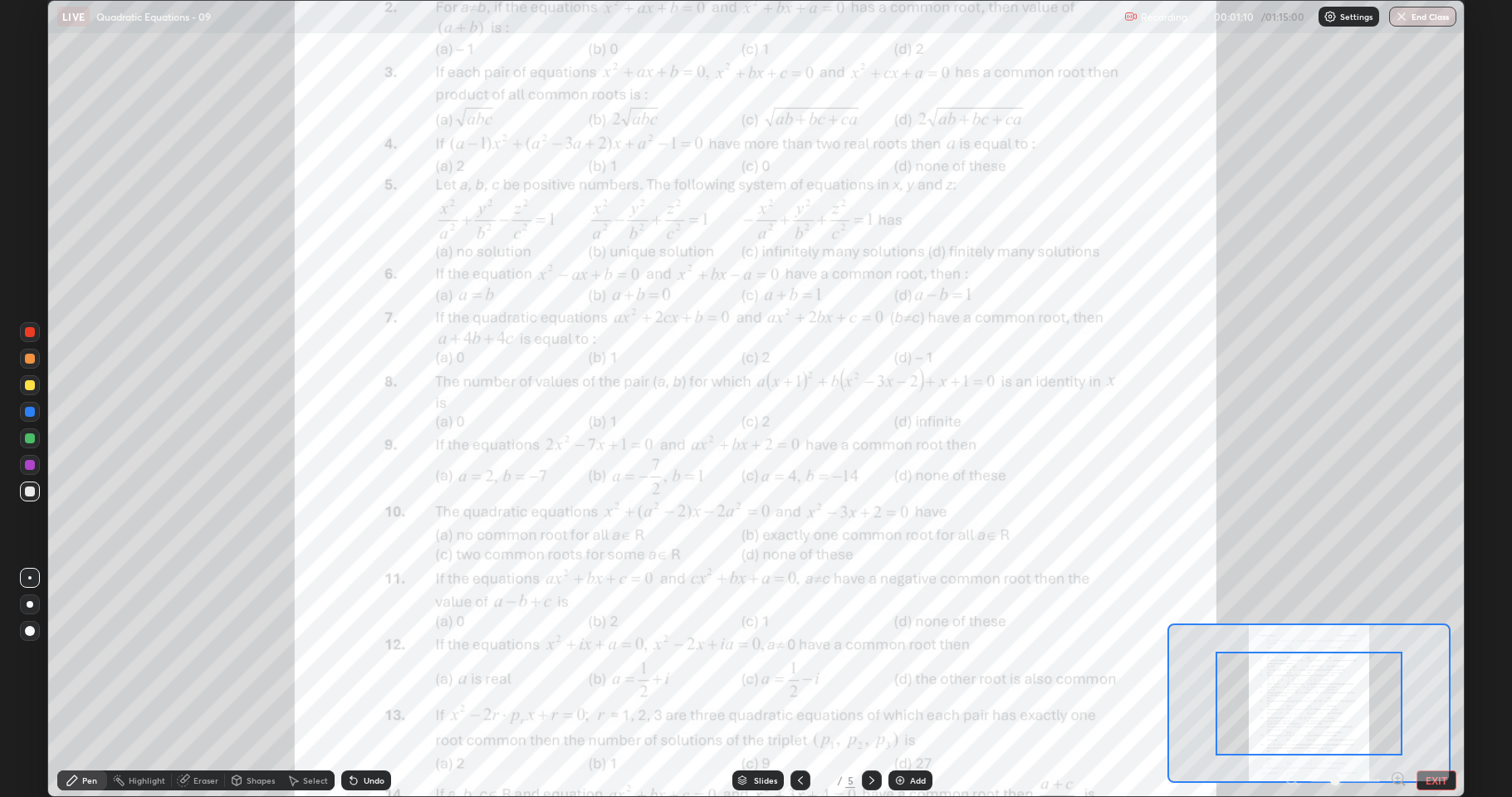
click at [1398, 656] on icon at bounding box center [1397, 778] width 4 height 0
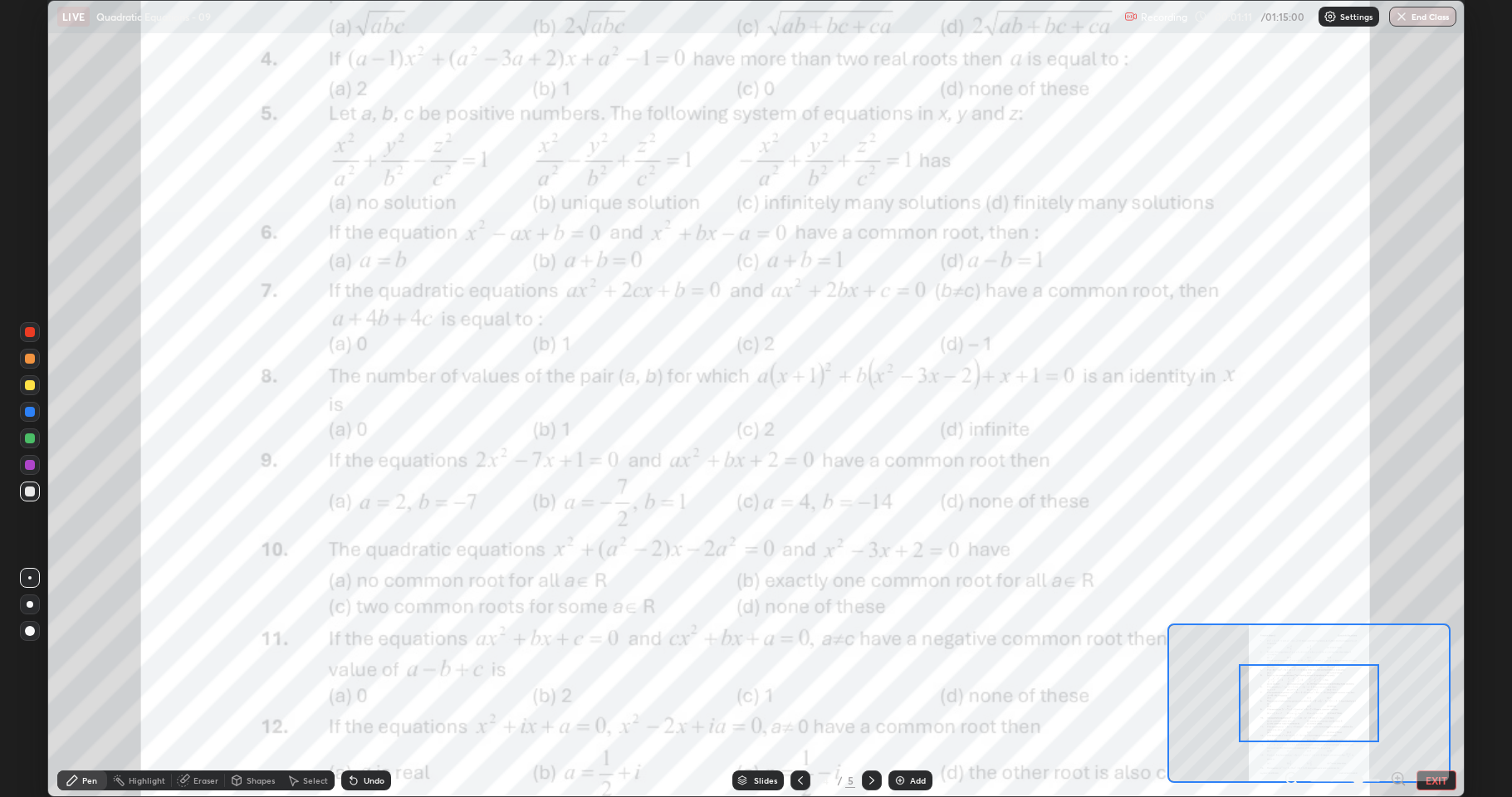
click at [1398, 656] on icon at bounding box center [1397, 778] width 4 height 0
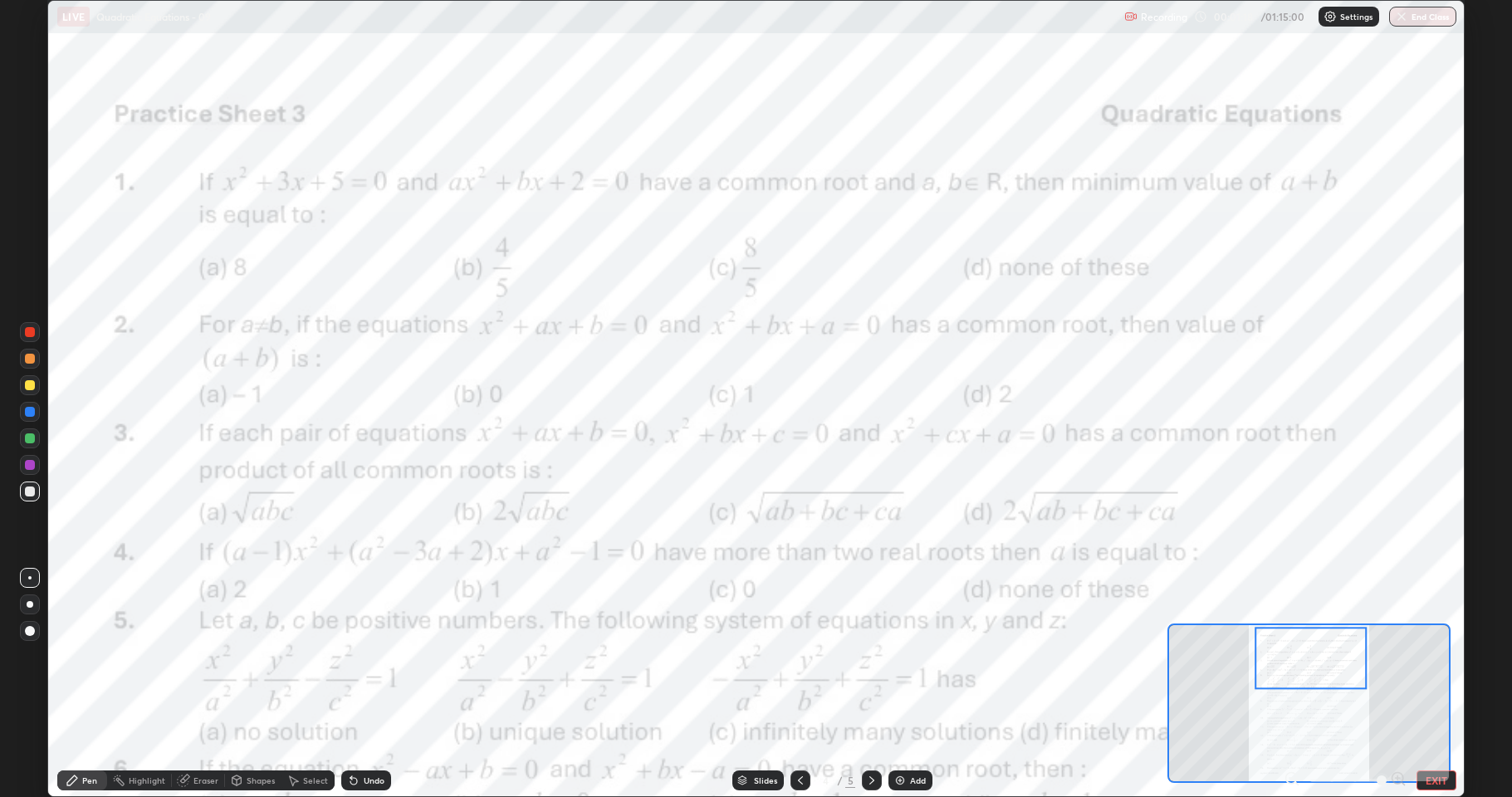
click at [1290, 656] on icon at bounding box center [1291, 778] width 4 height 0
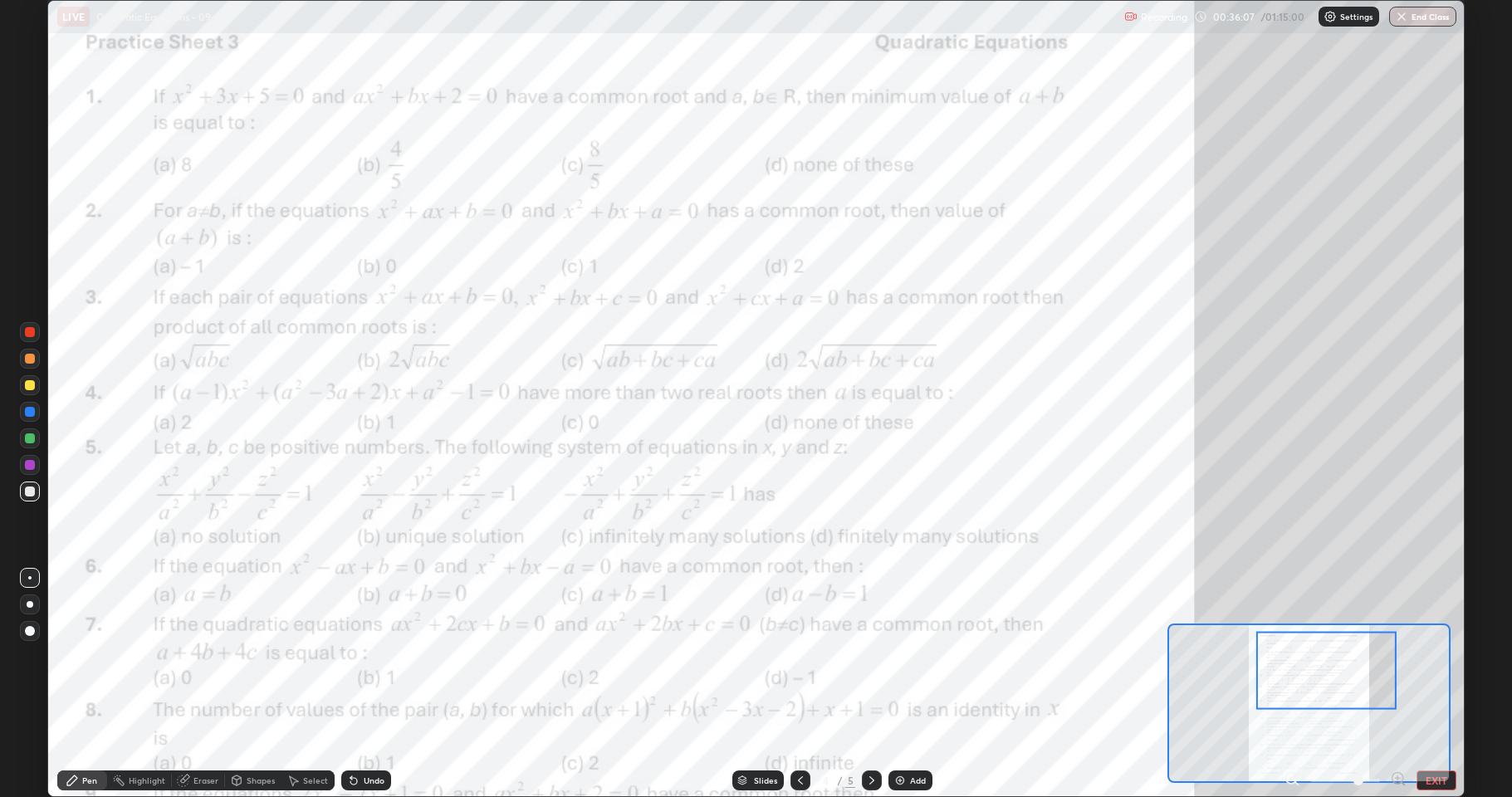
click at [33, 333] on div at bounding box center [30, 332] width 10 height 10
click at [201, 656] on div "Eraser" at bounding box center [205, 780] width 25 height 8
click at [37, 656] on span "Erase all" at bounding box center [29, 750] width 18 height 10
click at [91, 656] on div "Pen" at bounding box center [82, 780] width 50 height 20
click at [373, 656] on div "Undo" at bounding box center [366, 780] width 50 height 20
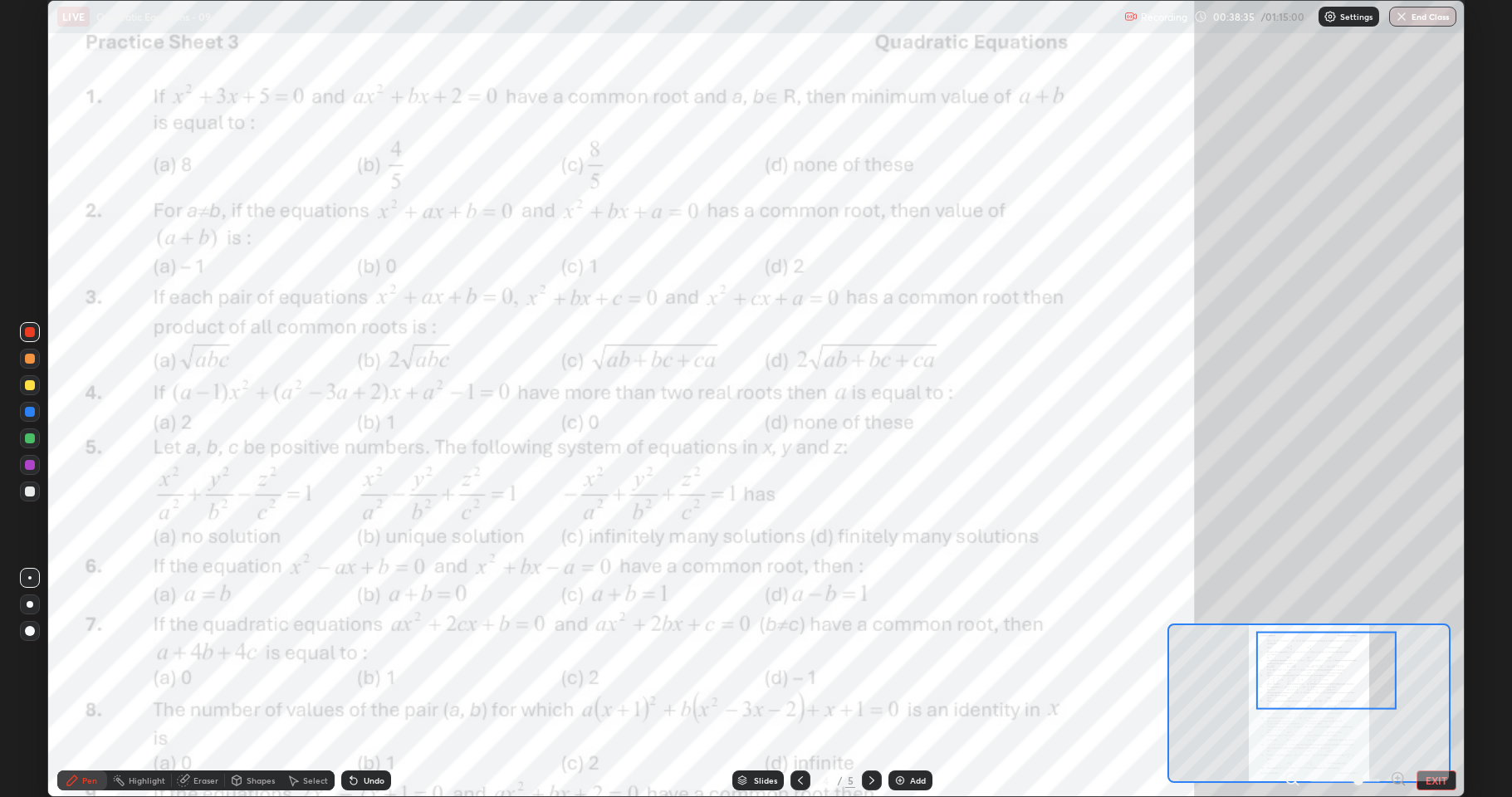
click at [1338, 656] on div at bounding box center [1325, 670] width 140 height 78
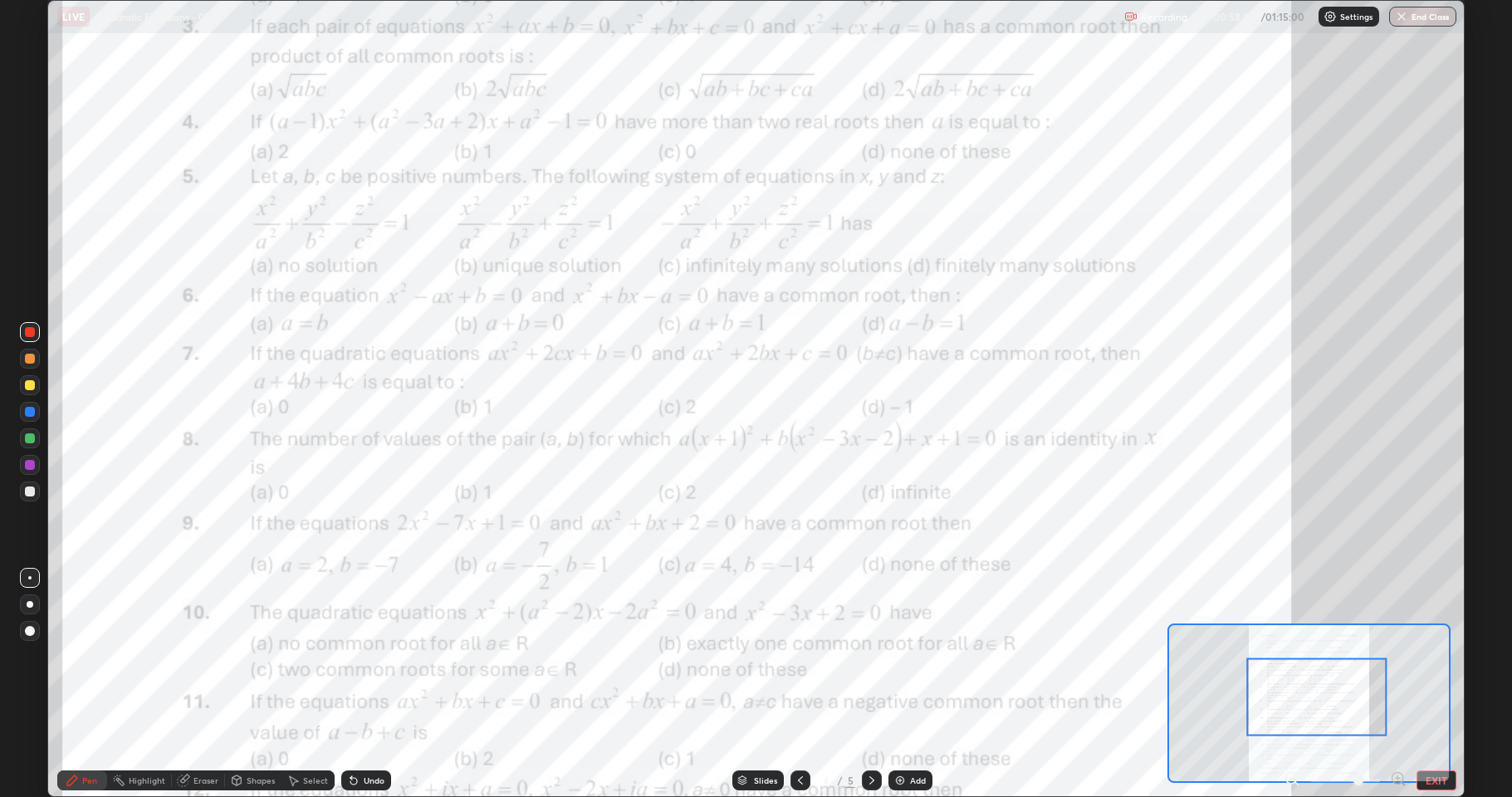
click at [360, 656] on div "Undo" at bounding box center [366, 780] width 50 height 20
click at [357, 656] on icon at bounding box center [353, 781] width 13 height 13
click at [203, 656] on div "Eraser" at bounding box center [205, 780] width 25 height 8
click at [39, 656] on div "Erase all" at bounding box center [29, 750] width 20 height 20
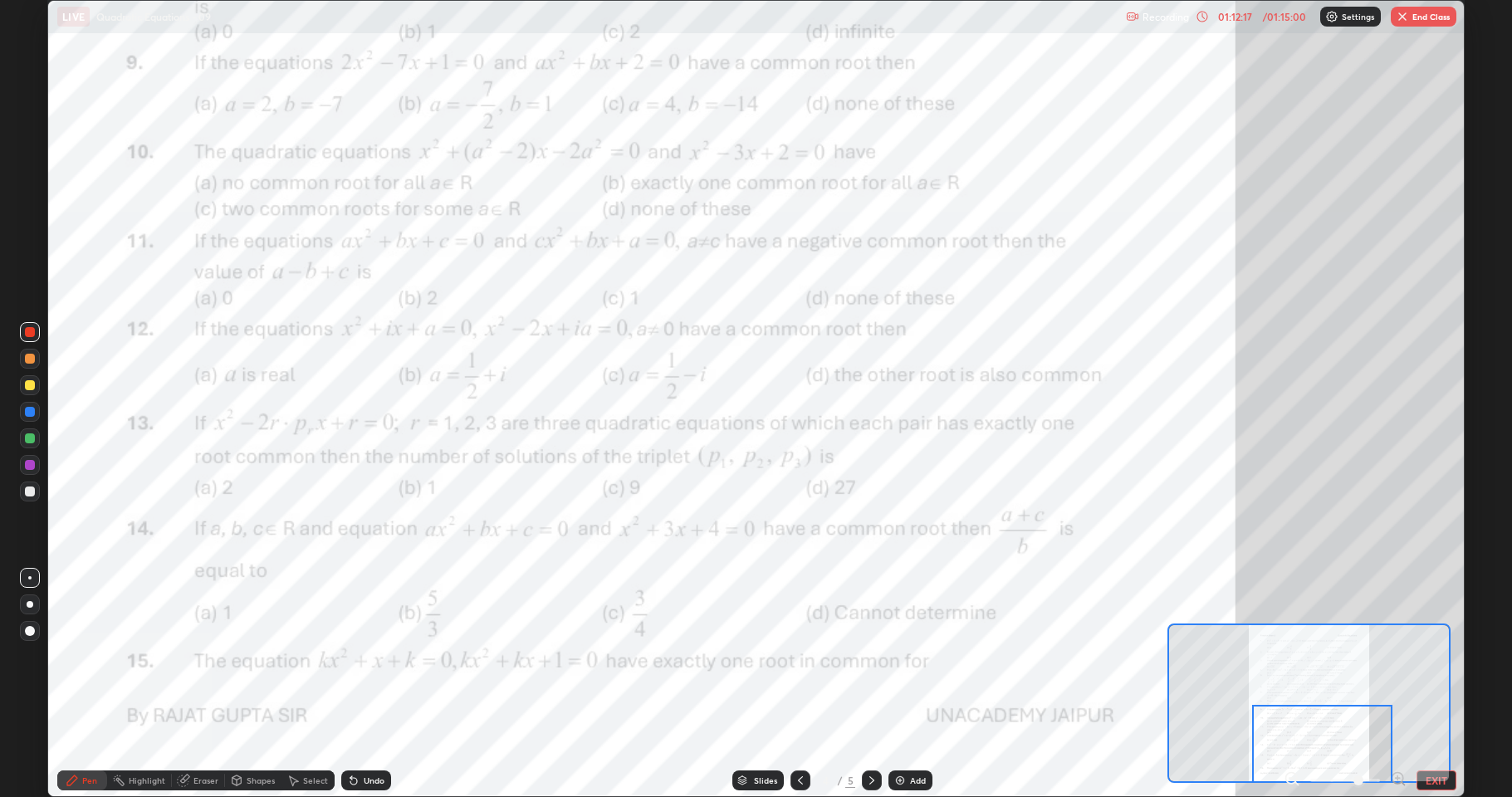
click at [1426, 16] on button "End Class" at bounding box center [1424, 16] width 66 height 20
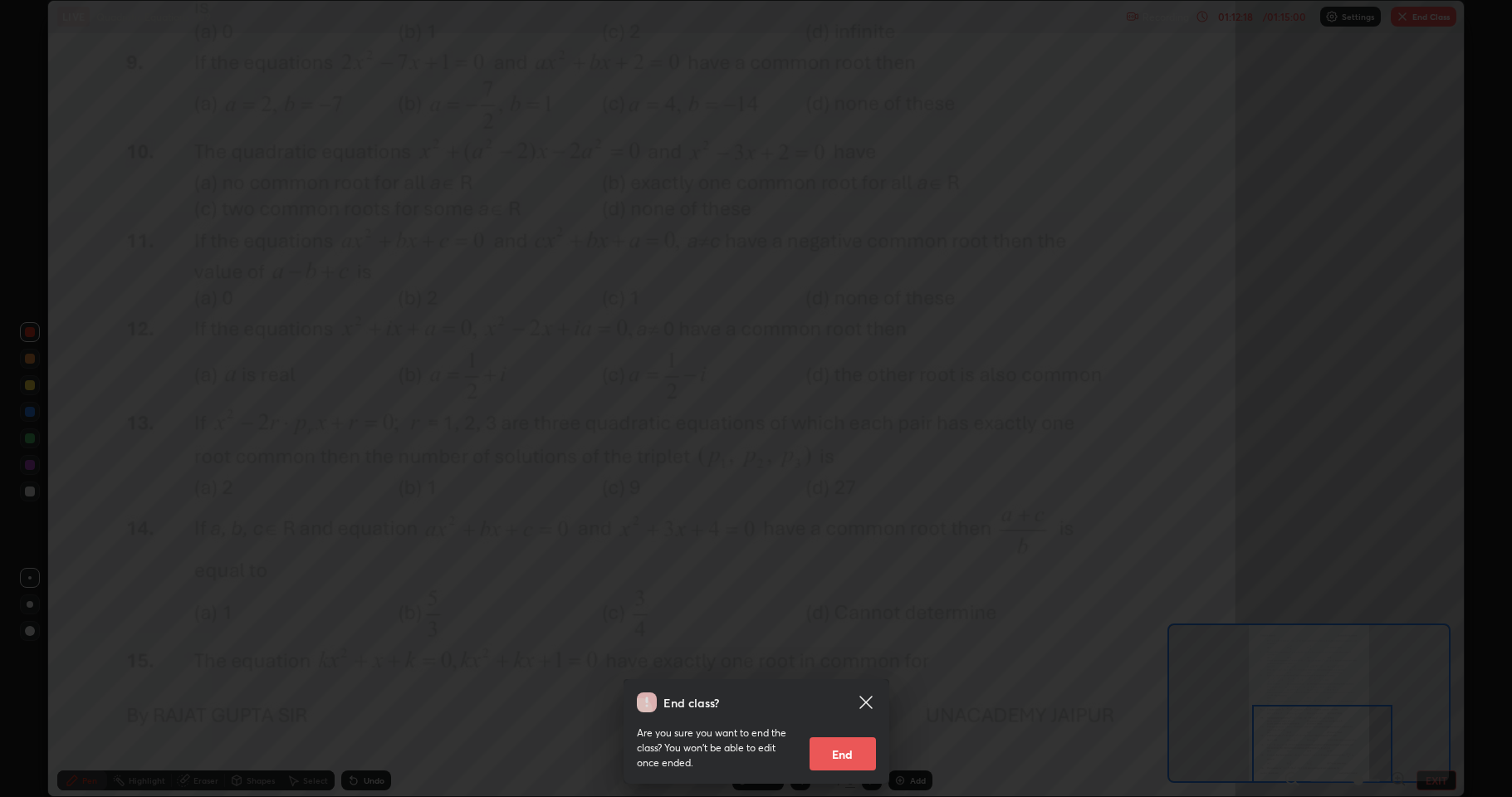
click at [861, 656] on button "End" at bounding box center [843, 754] width 67 height 33
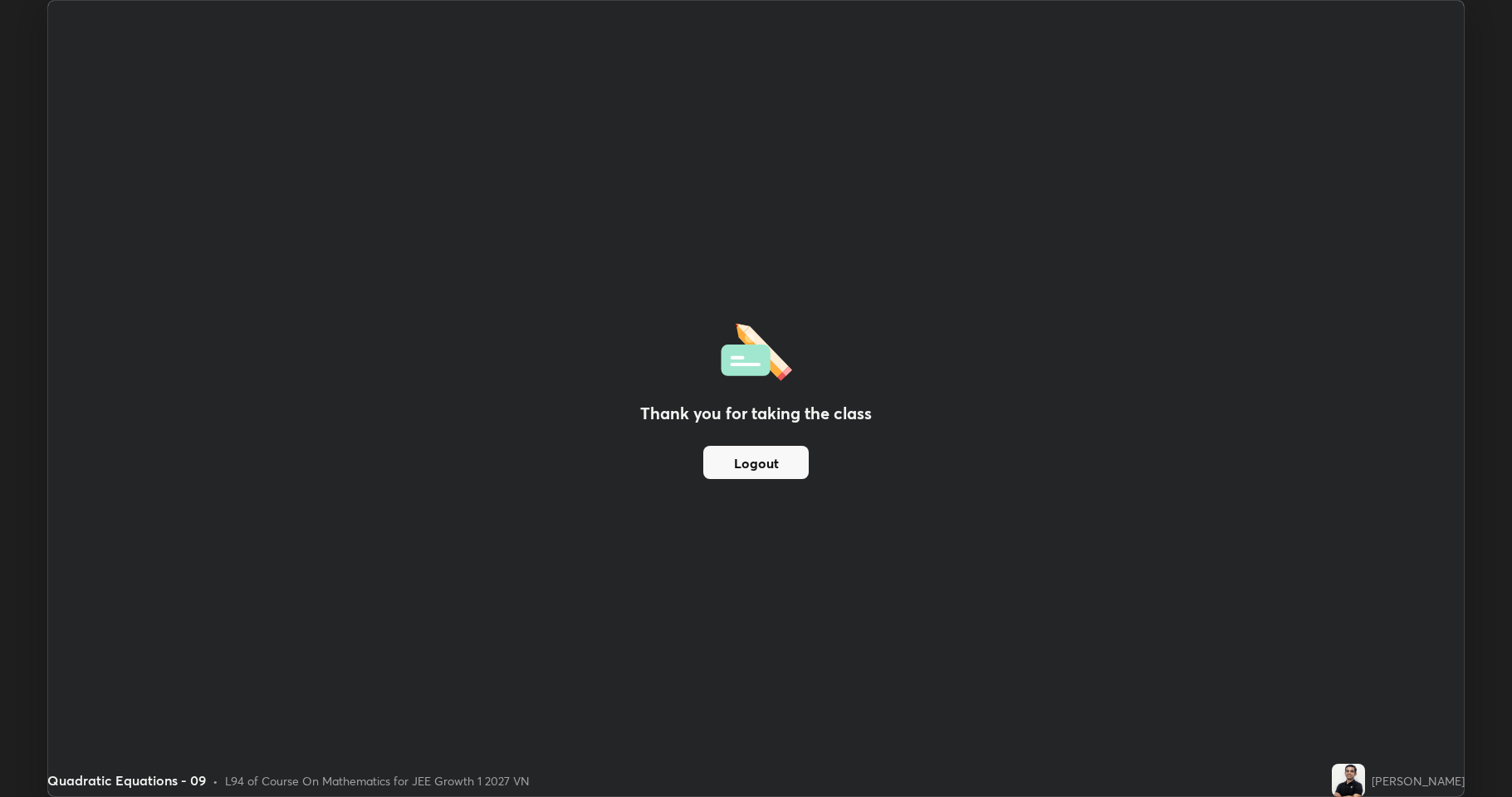
click at [763, 458] on button "Logout" at bounding box center [756, 462] width 106 height 33
click at [760, 459] on button "Logout" at bounding box center [756, 462] width 106 height 33
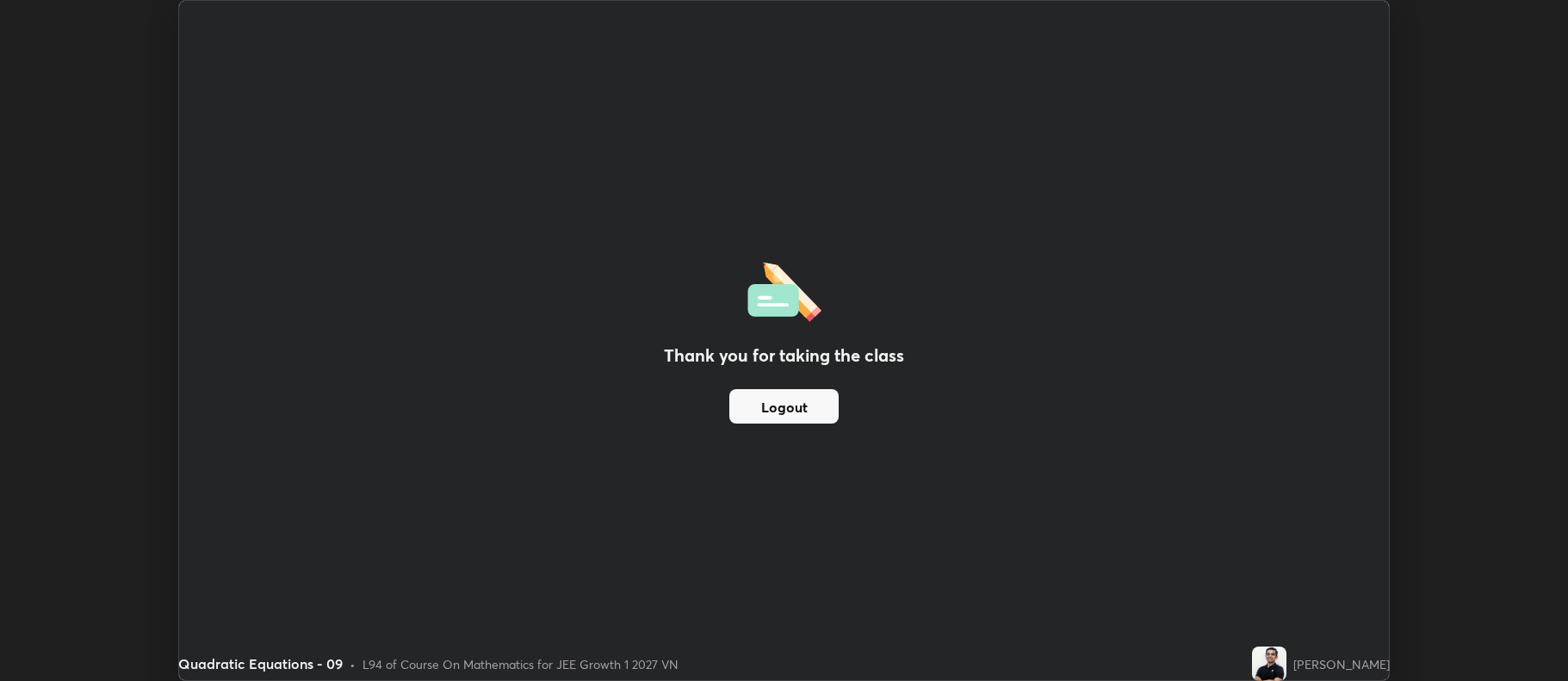
scroll to position [85375, 84544]
